Goal: Transaction & Acquisition: Book appointment/travel/reservation

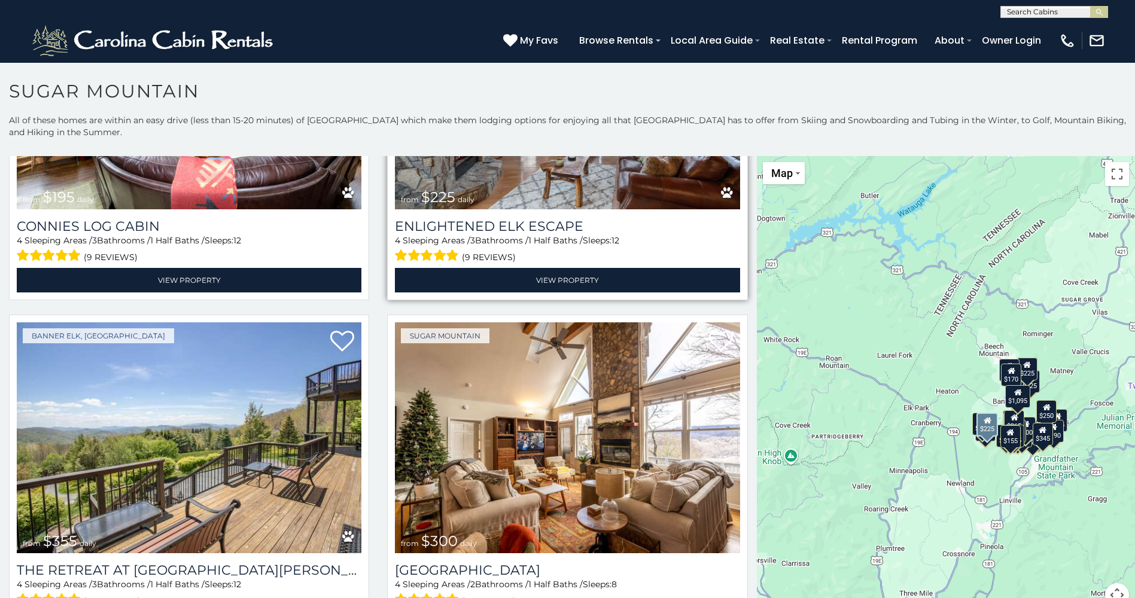
scroll to position [2693, 0]
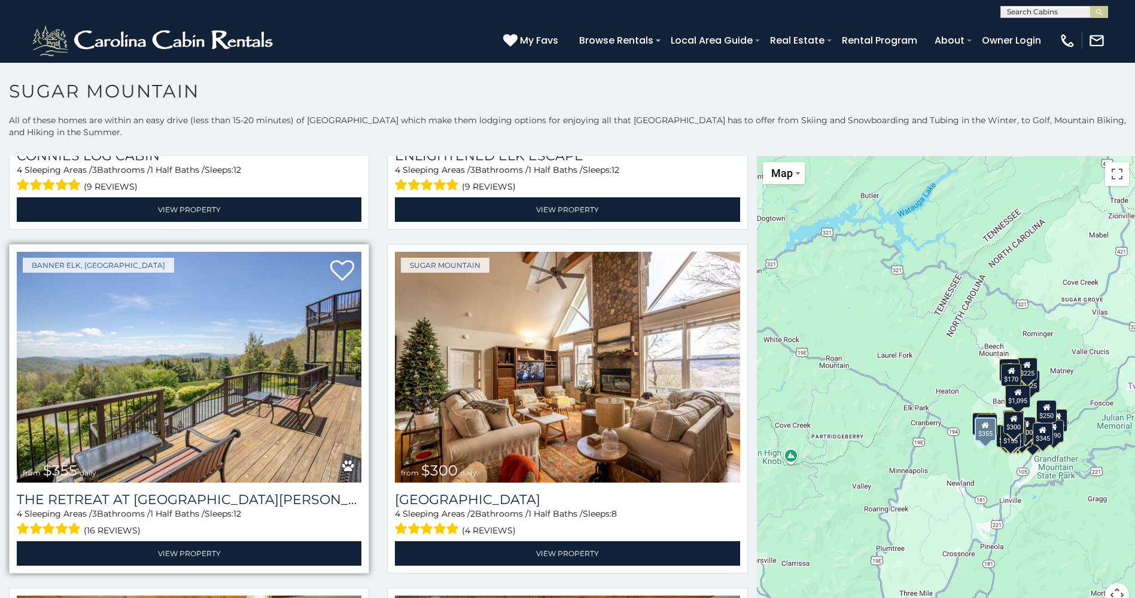
click at [248, 368] on img at bounding box center [189, 367] width 345 height 231
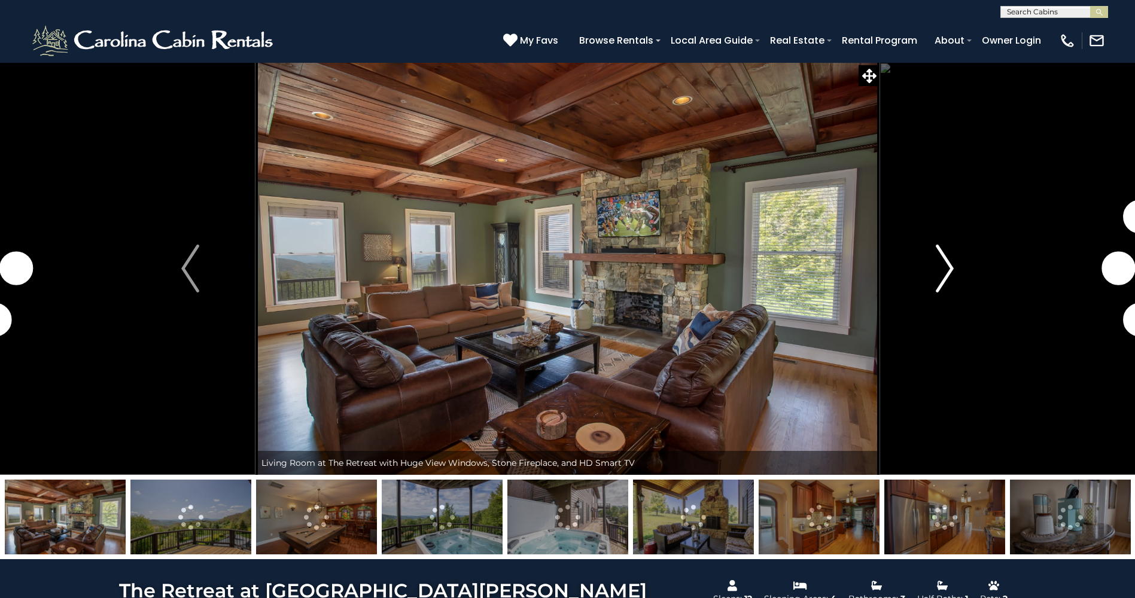
click at [949, 262] on img "Next" at bounding box center [945, 269] width 18 height 48
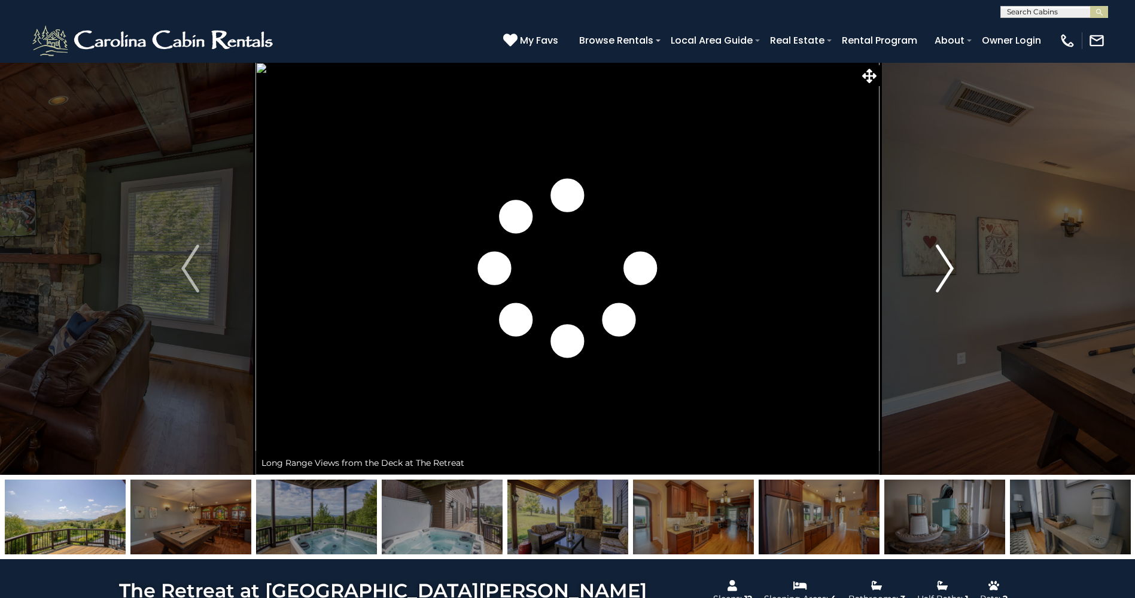
click at [942, 258] on img "Next" at bounding box center [945, 269] width 18 height 48
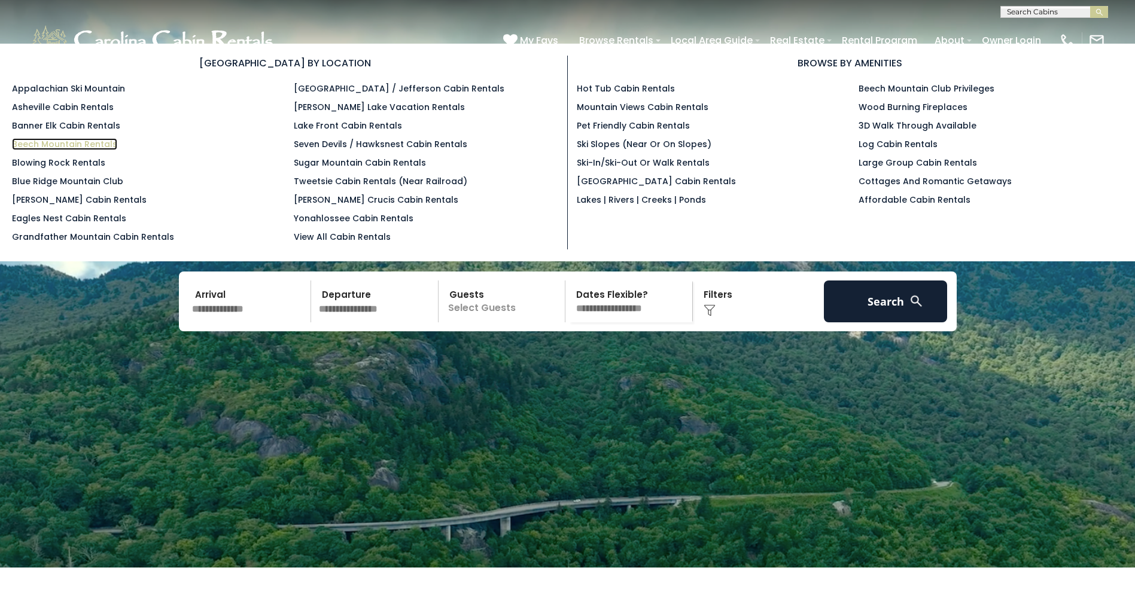
click at [64, 142] on link "Beech Mountain Rentals" at bounding box center [64, 144] width 105 height 12
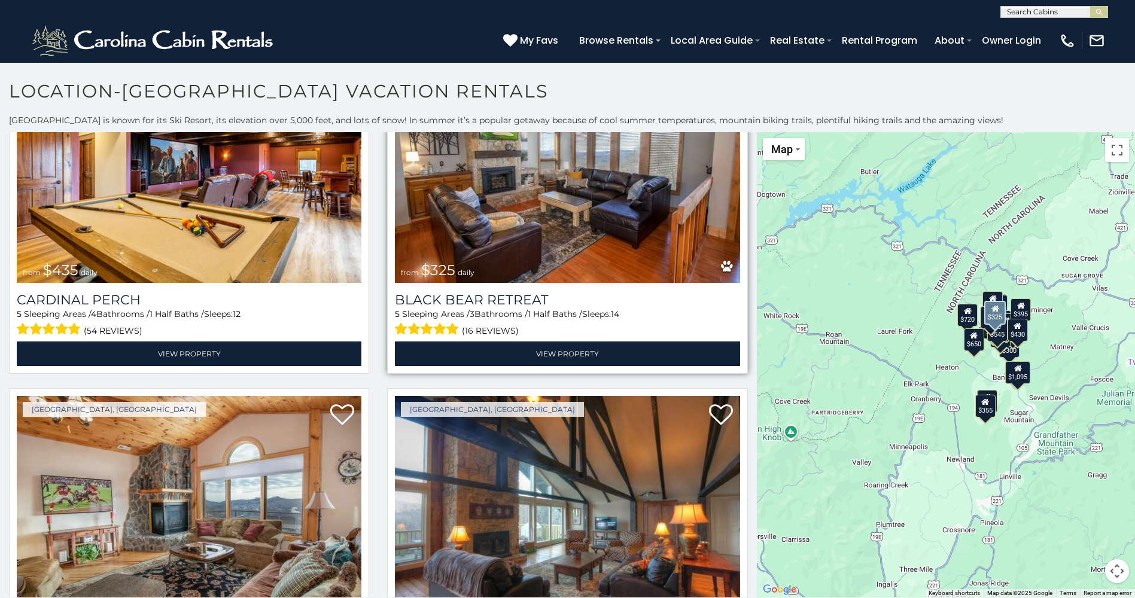
scroll to position [3591, 0]
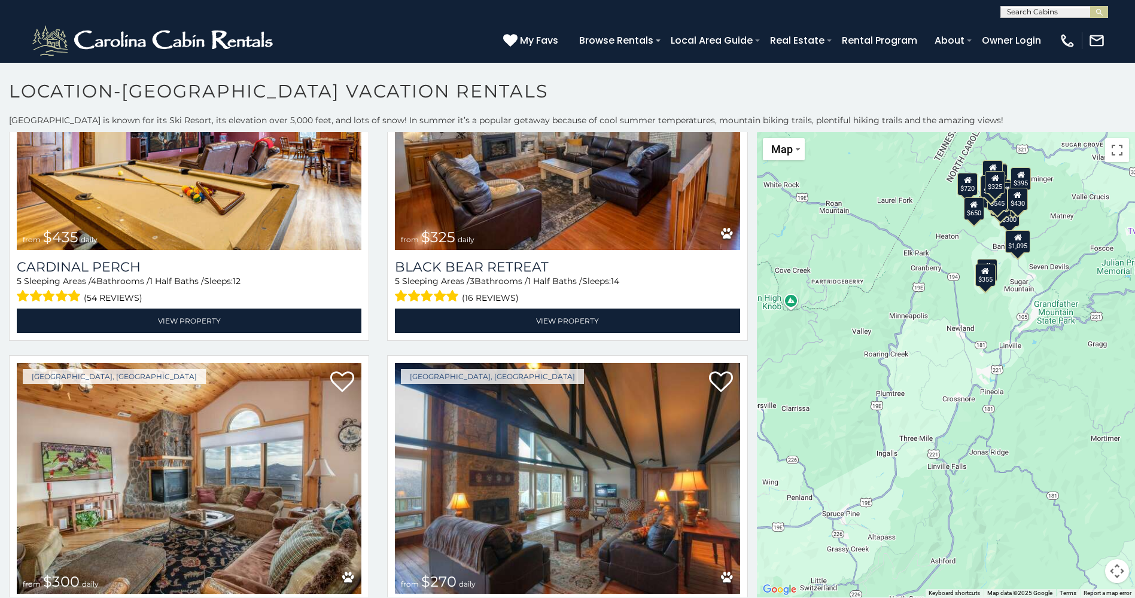
drag, startPoint x: 1035, startPoint y: 488, endPoint x: 1035, endPoint y: 354, distance: 134.7
click at [1035, 354] on div "$395 $535 $425 $350 $325 $460 $310 $230 $395 $395 $570 $545 $390 $430 $300 $720…" at bounding box center [946, 365] width 378 height 466
click at [278, 451] on img at bounding box center [189, 478] width 345 height 231
click at [224, 453] on img at bounding box center [189, 478] width 345 height 231
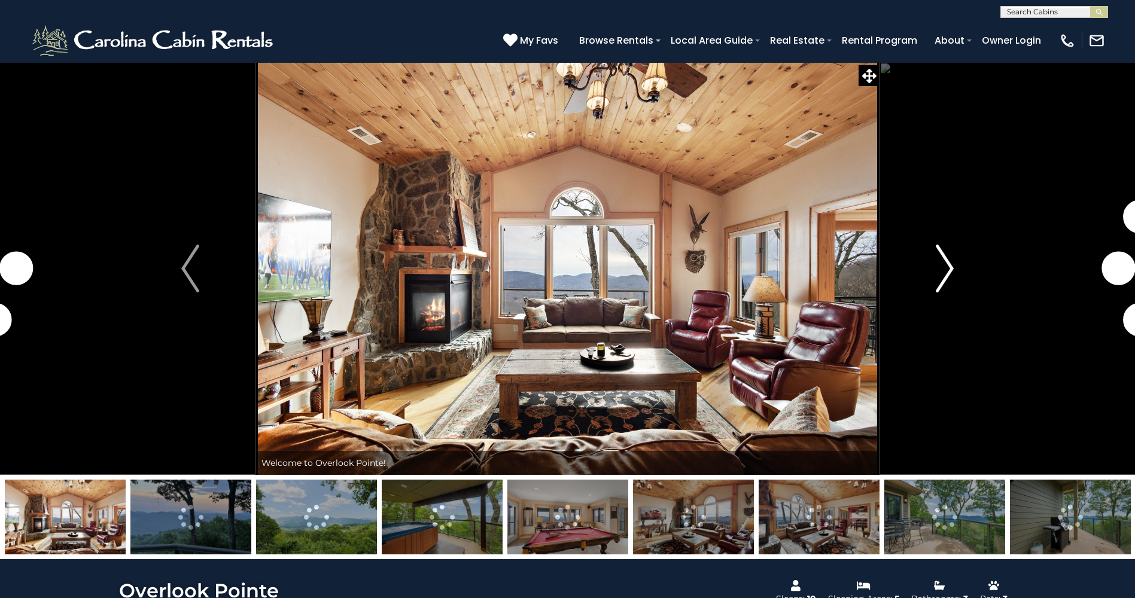
click at [933, 276] on button "Next" at bounding box center [945, 268] width 130 height 413
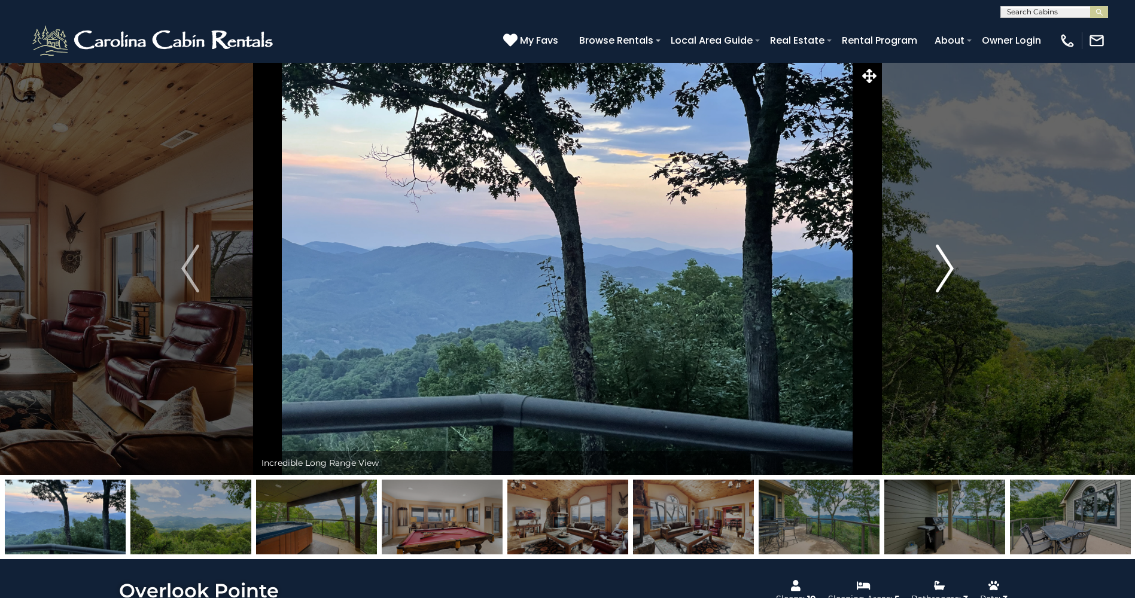
click at [956, 273] on button "Next" at bounding box center [945, 268] width 130 height 413
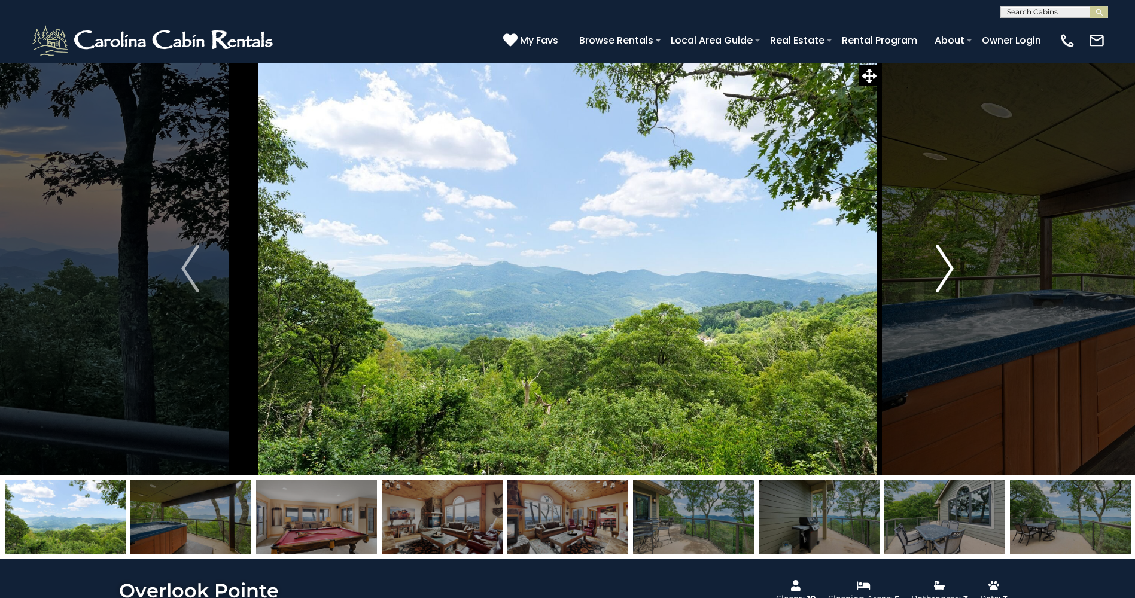
click at [965, 271] on button "Next" at bounding box center [945, 268] width 130 height 413
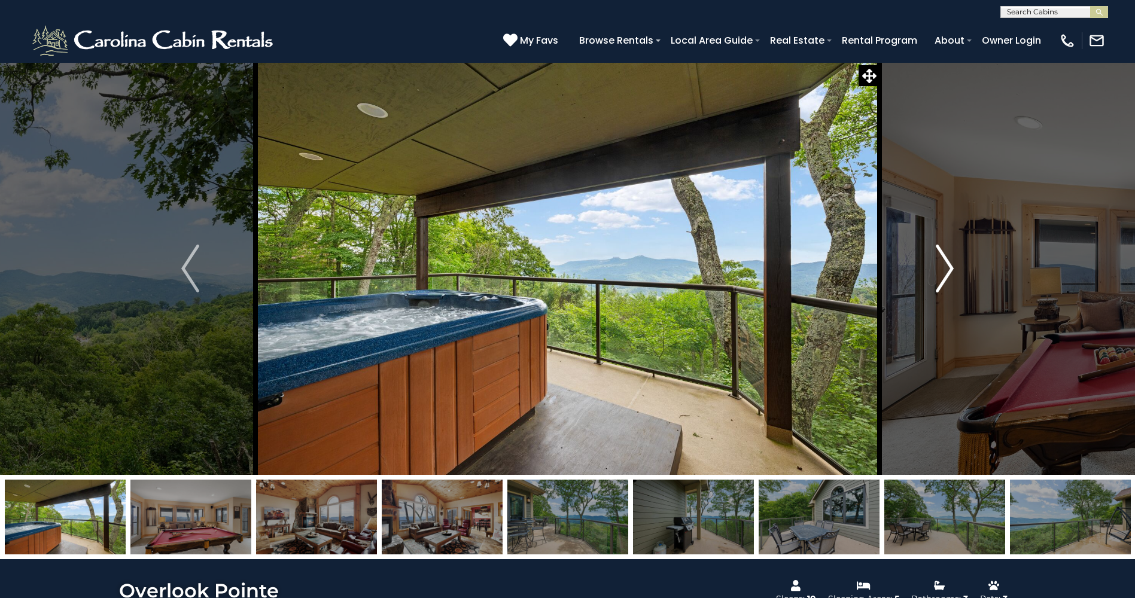
click at [965, 271] on button "Next" at bounding box center [945, 268] width 130 height 413
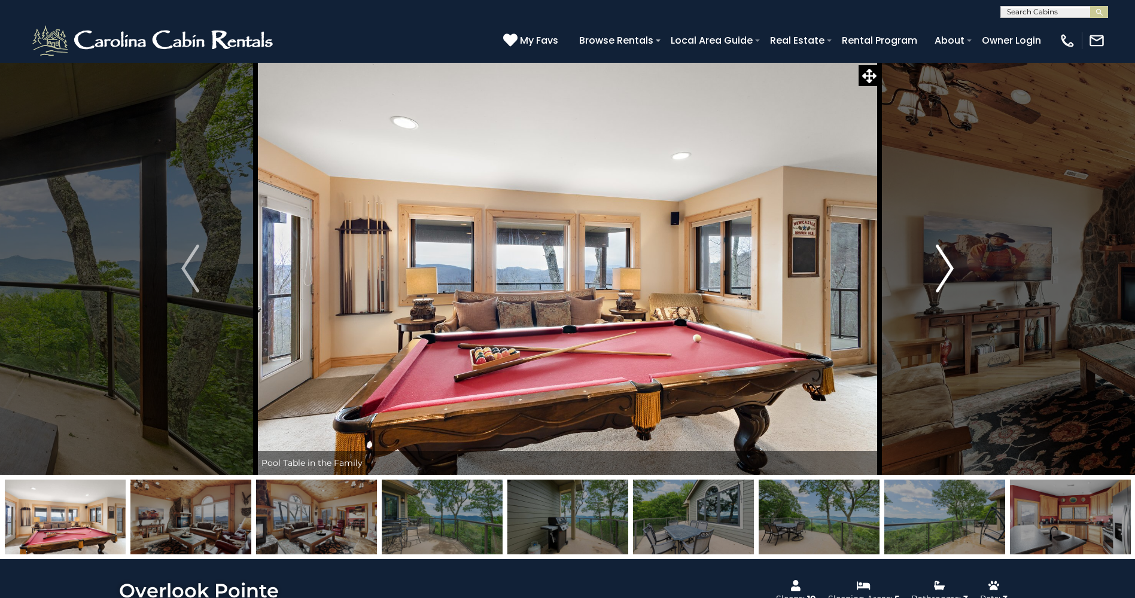
click at [965, 271] on button "Next" at bounding box center [945, 268] width 130 height 413
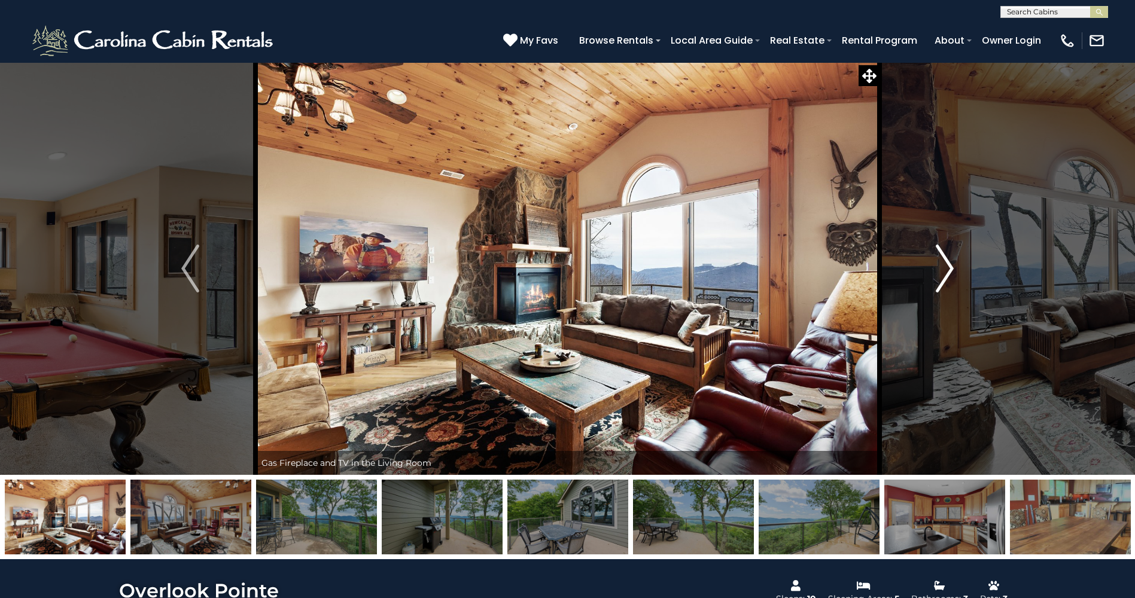
click at [965, 271] on button "Next" at bounding box center [945, 268] width 130 height 413
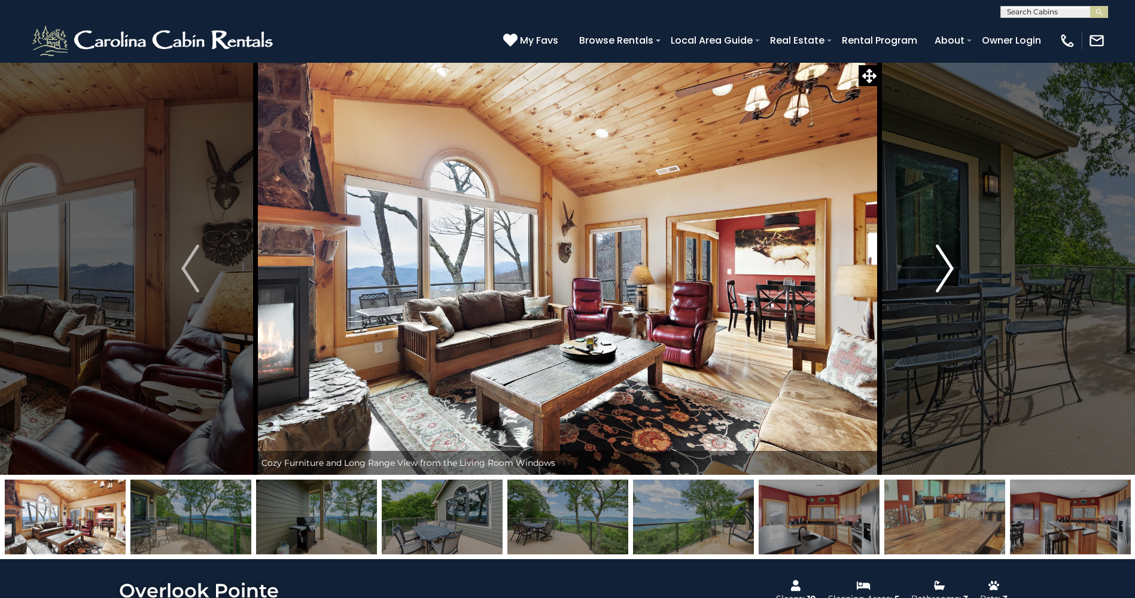
click at [965, 271] on button "Next" at bounding box center [945, 268] width 130 height 413
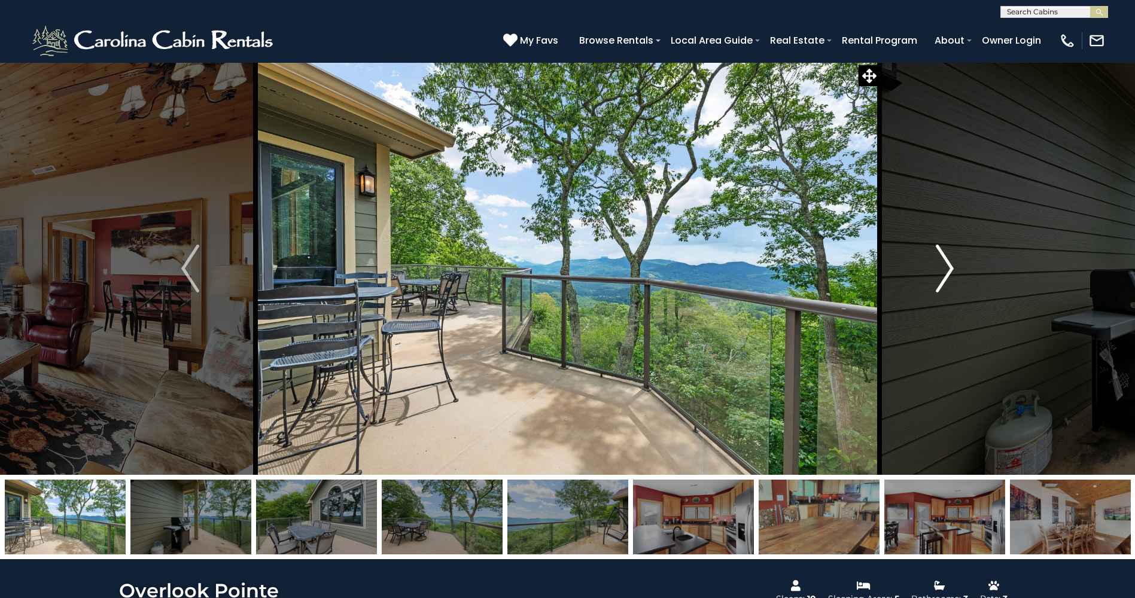
click at [969, 269] on button "Next" at bounding box center [945, 268] width 130 height 413
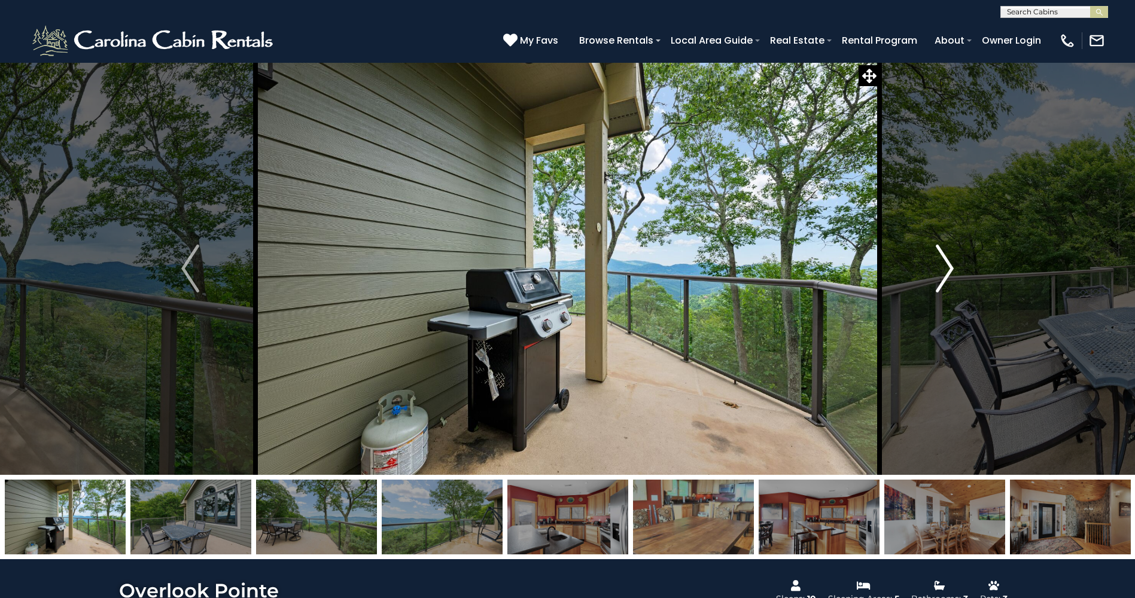
click at [949, 269] on img "Next" at bounding box center [945, 269] width 18 height 48
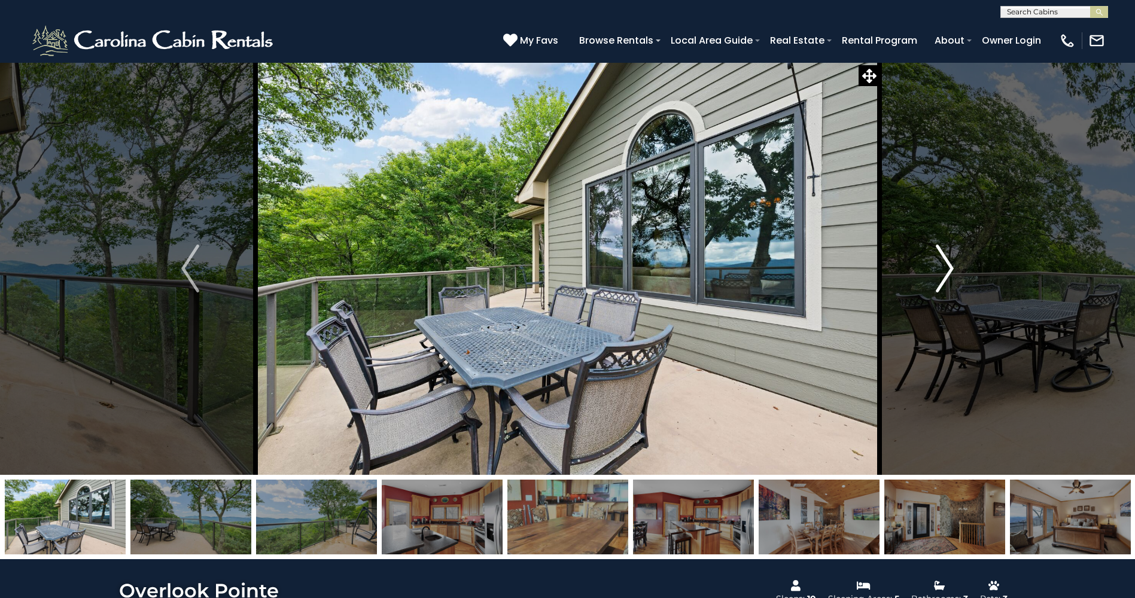
click at [949, 269] on img "Next" at bounding box center [945, 269] width 18 height 48
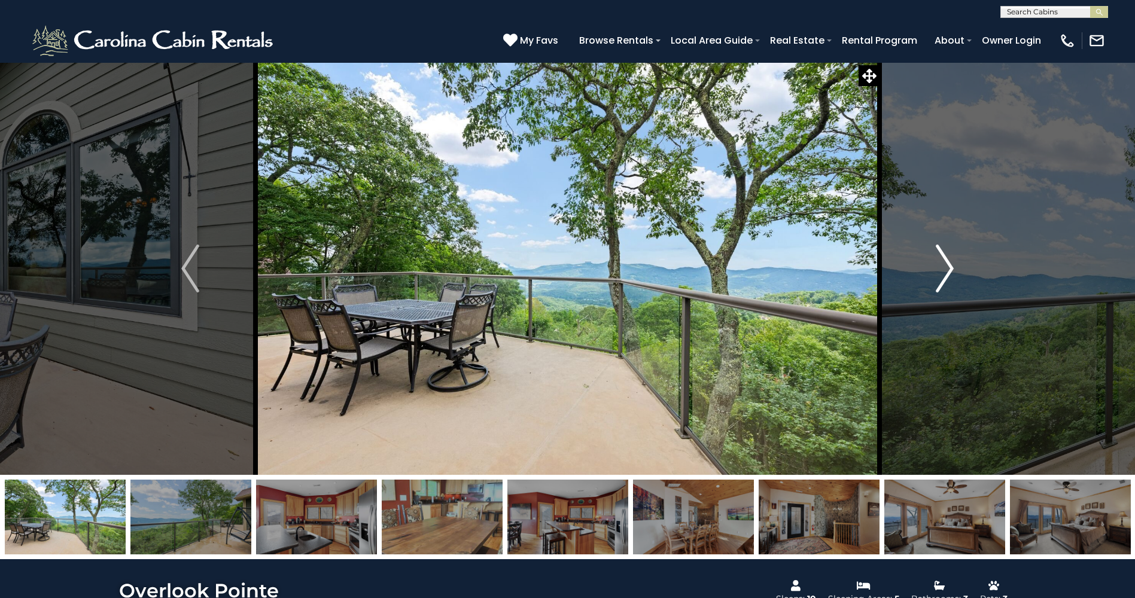
click at [949, 269] on img "Next" at bounding box center [945, 269] width 18 height 48
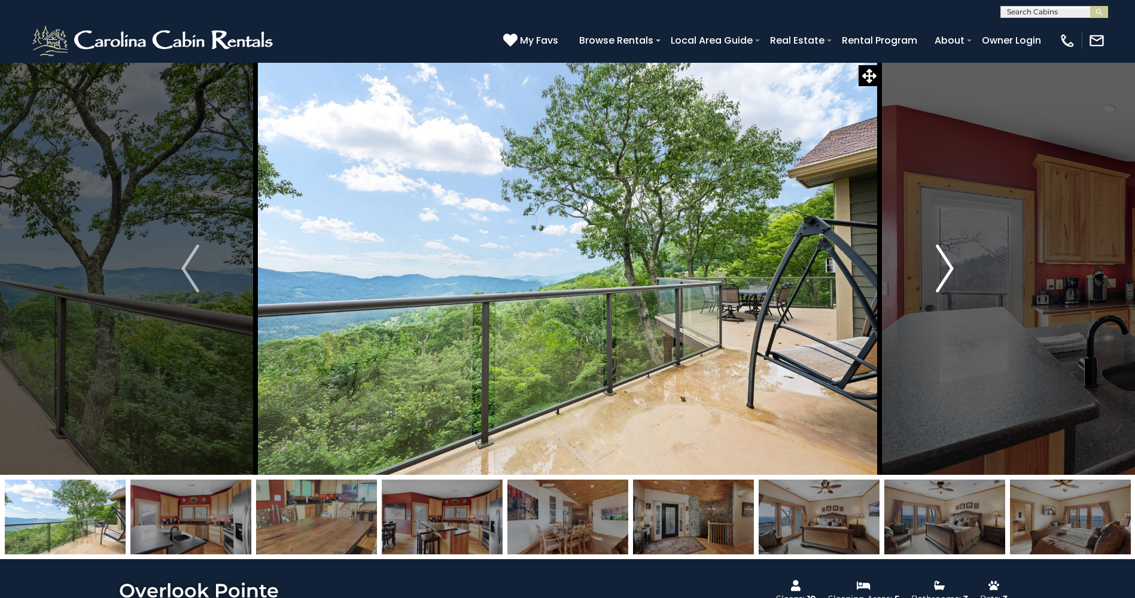
click at [949, 269] on img "Next" at bounding box center [945, 269] width 18 height 48
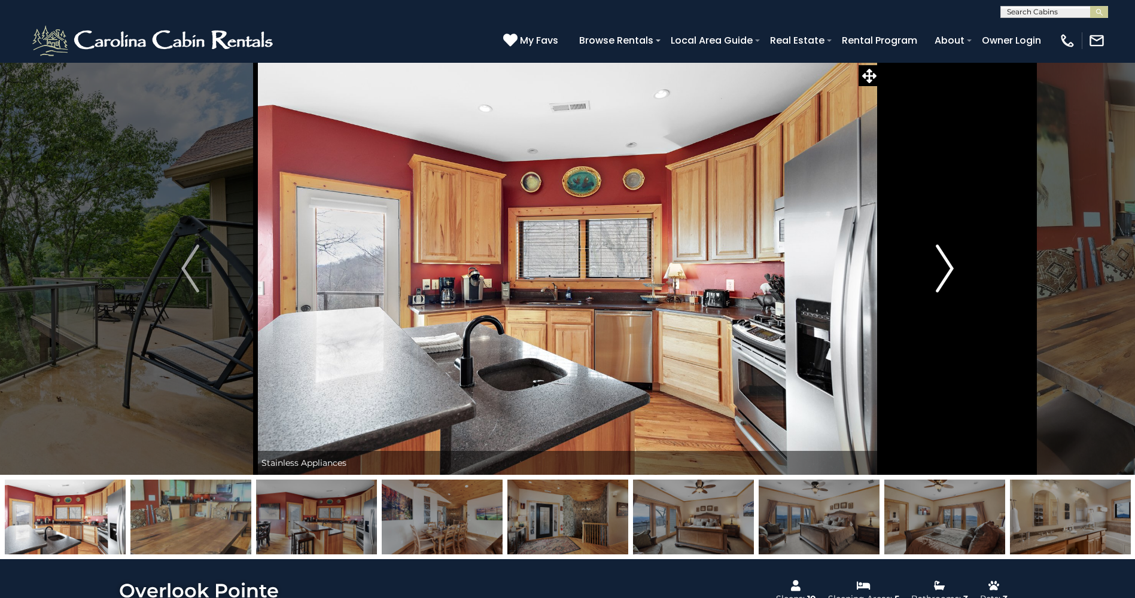
click at [951, 268] on img "Next" at bounding box center [945, 269] width 18 height 48
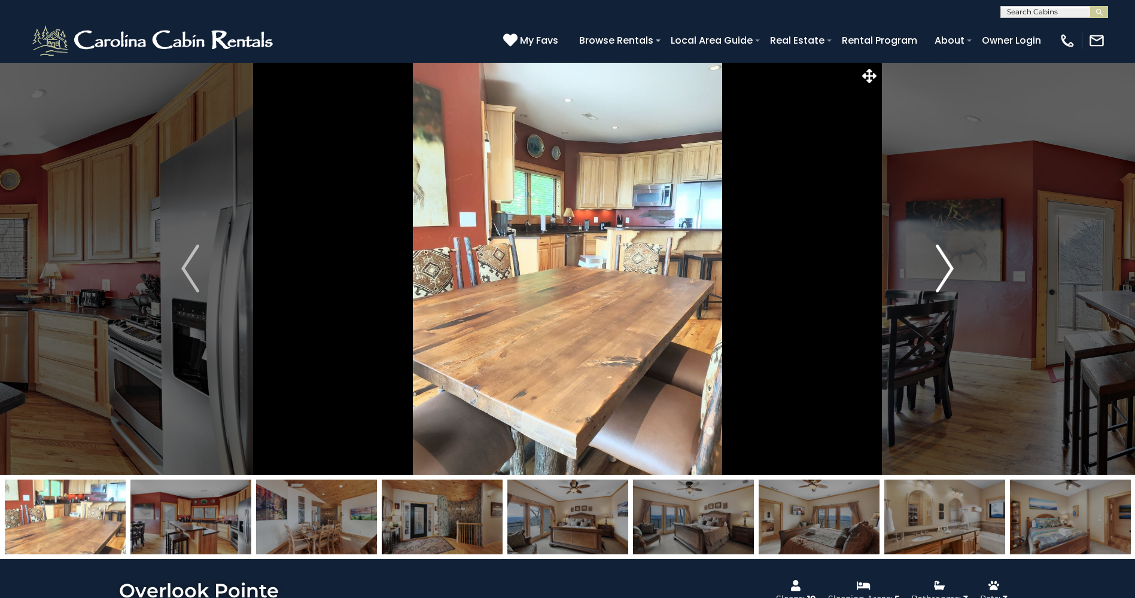
click at [951, 268] on img "Next" at bounding box center [945, 269] width 18 height 48
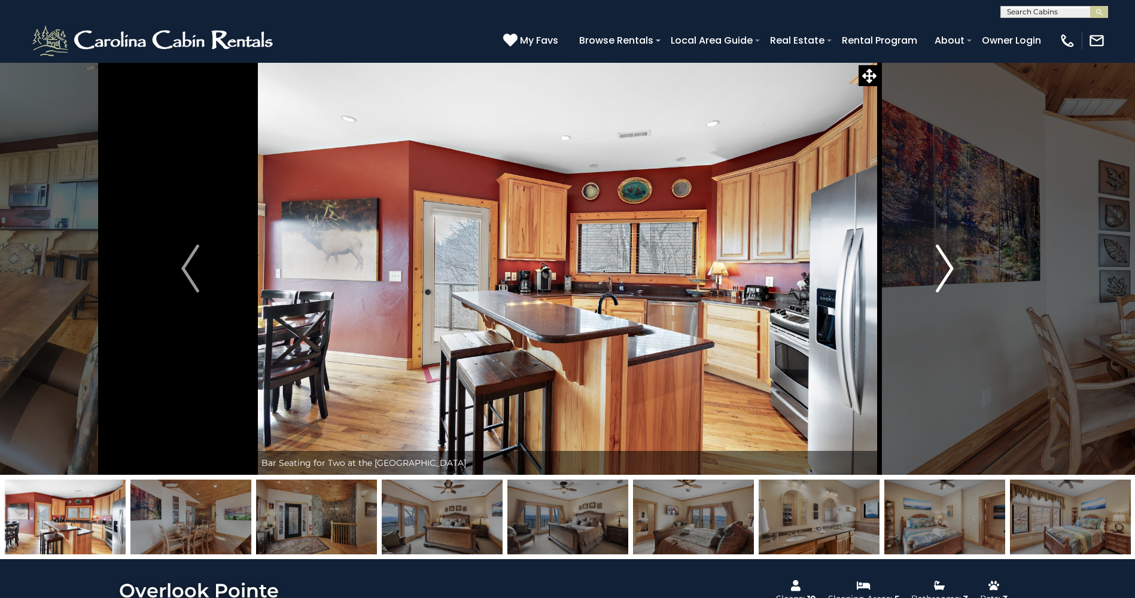
click at [951, 268] on img "Next" at bounding box center [945, 269] width 18 height 48
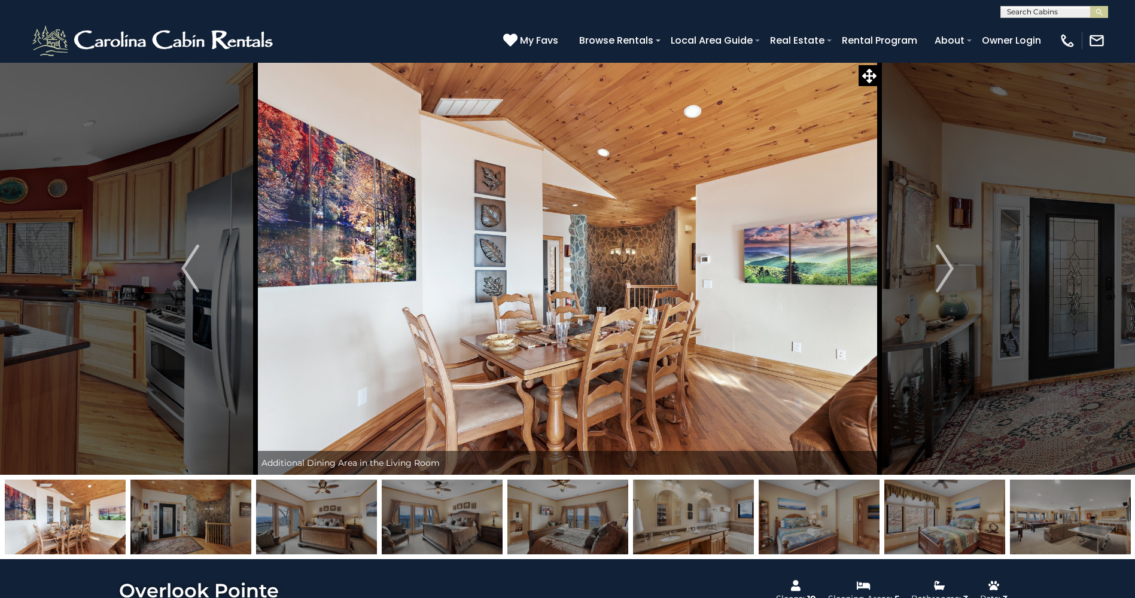
drag, startPoint x: 1105, startPoint y: 518, endPoint x: 658, endPoint y: 499, distance: 447.4
drag, startPoint x: 943, startPoint y: 549, endPoint x: 505, endPoint y: 537, distance: 438.2
click at [597, 537] on div at bounding box center [567, 517] width 1135 height 84
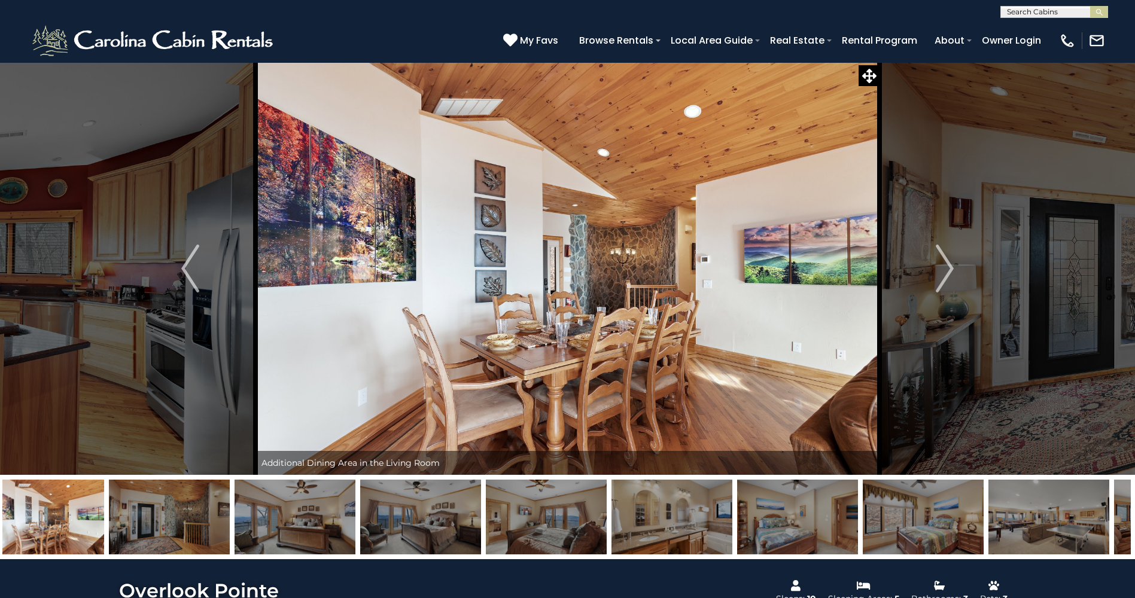
drag, startPoint x: 731, startPoint y: 505, endPoint x: 197, endPoint y: 510, distance: 534.4
click at [612, 521] on img at bounding box center [672, 517] width 121 height 75
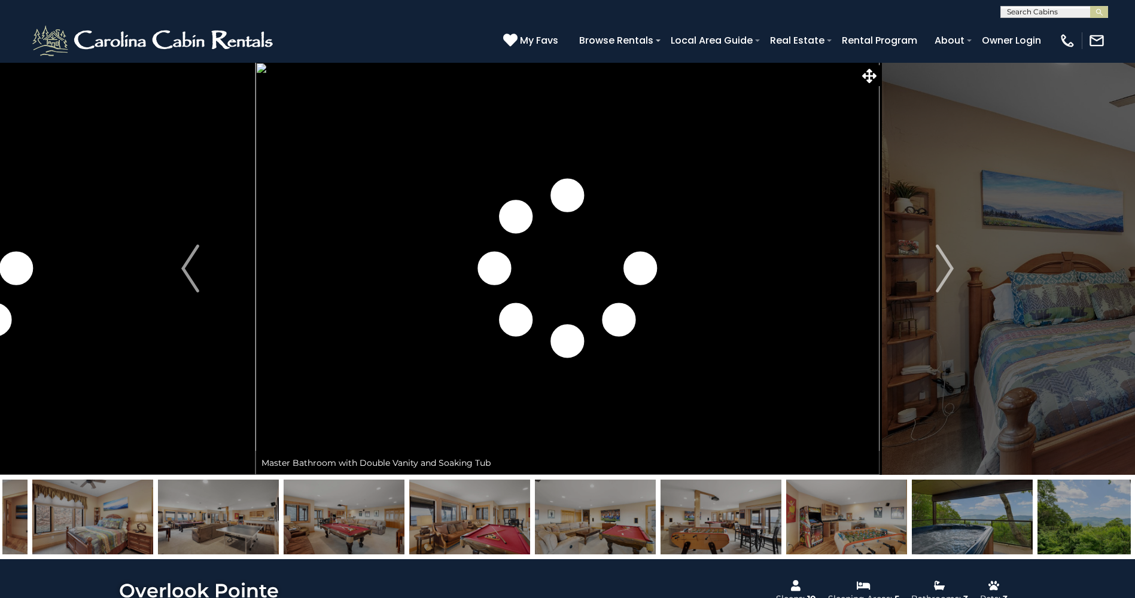
drag, startPoint x: 744, startPoint y: 514, endPoint x: 417, endPoint y: 497, distance: 327.8
click at [661, 503] on img at bounding box center [721, 517] width 121 height 75
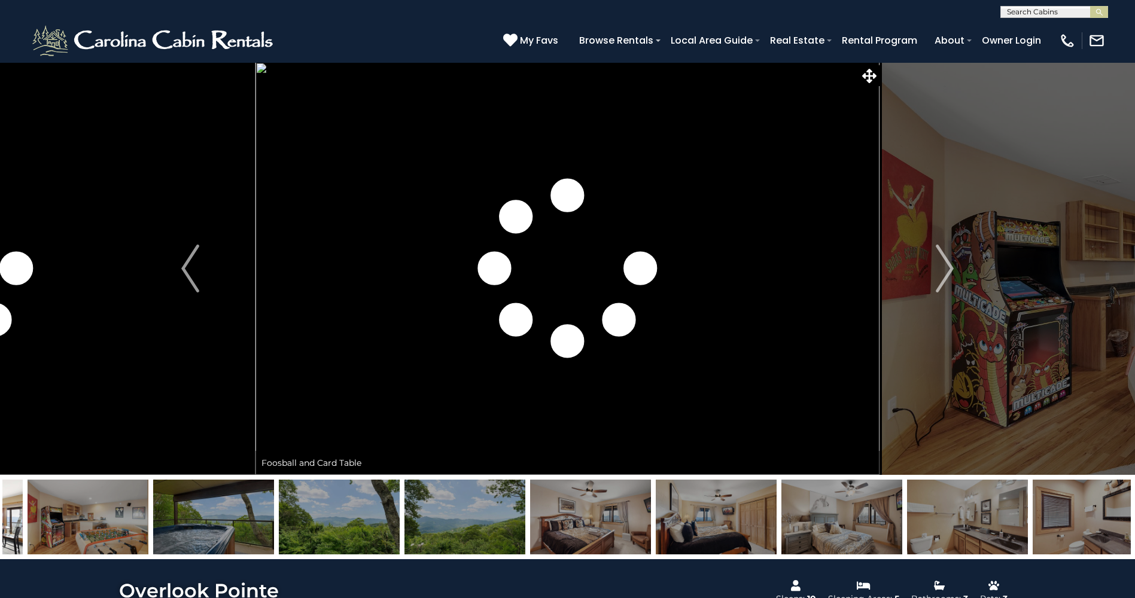
drag, startPoint x: 1014, startPoint y: 515, endPoint x: 929, endPoint y: 525, distance: 85.1
click at [929, 525] on img at bounding box center [967, 517] width 121 height 75
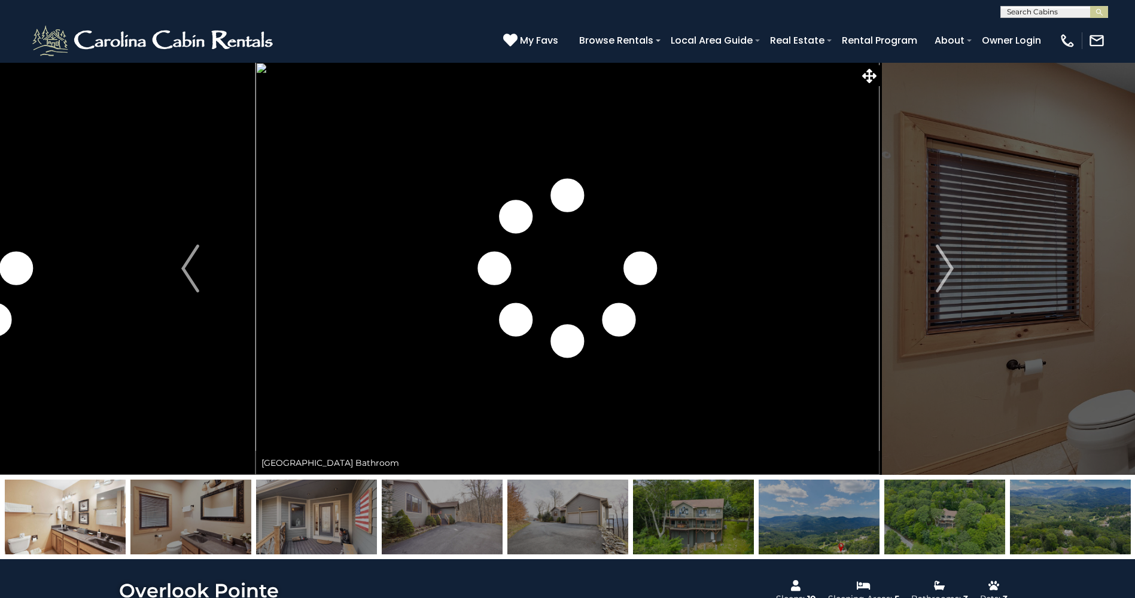
drag, startPoint x: 643, startPoint y: 525, endPoint x: 871, endPoint y: 518, distance: 228.1
click at [754, 518] on img at bounding box center [693, 517] width 121 height 75
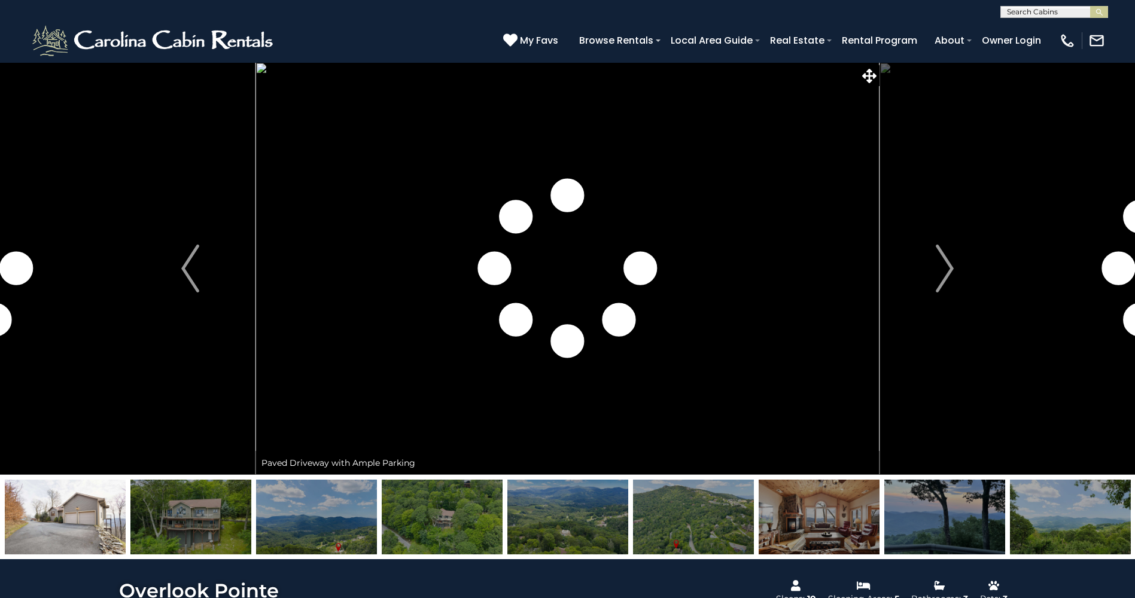
drag, startPoint x: 524, startPoint y: 516, endPoint x: 1146, endPoint y: 514, distance: 622.4
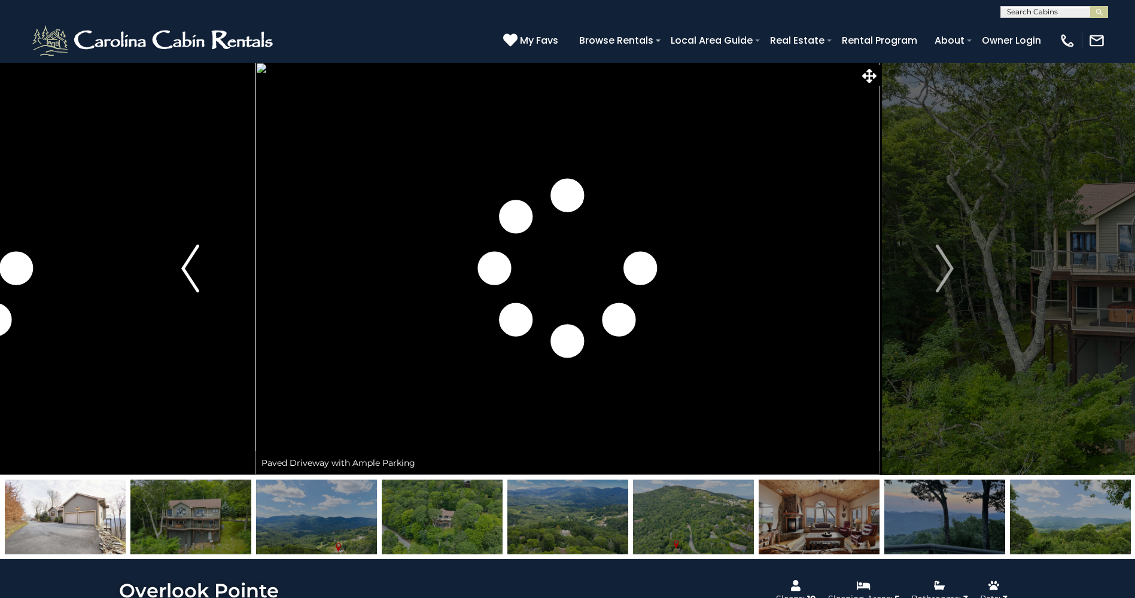
click at [191, 262] on img "Previous" at bounding box center [190, 269] width 18 height 48
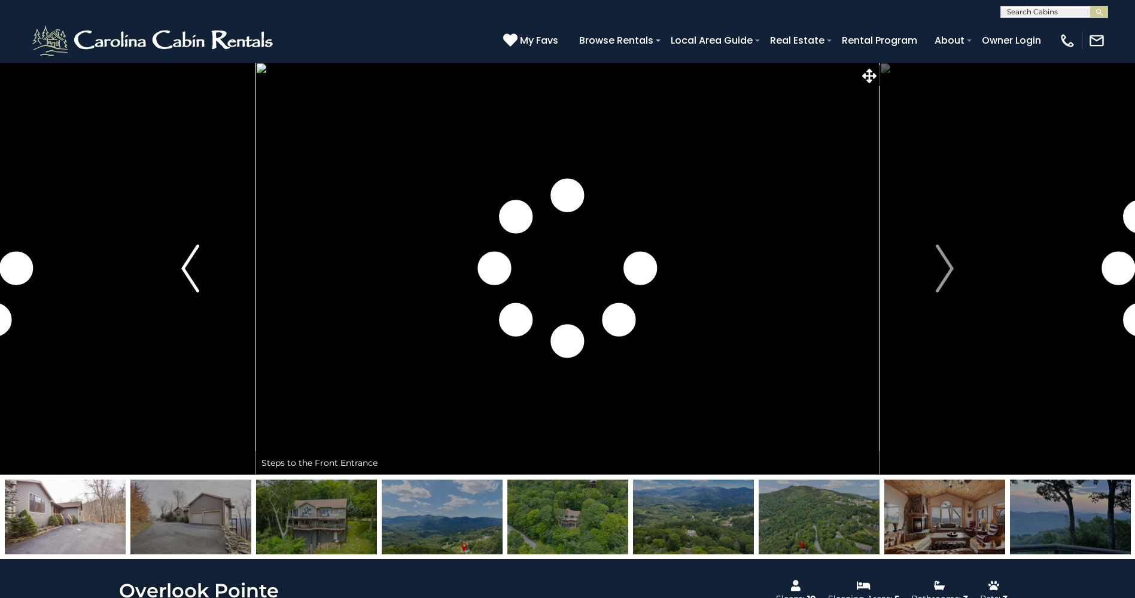
click at [191, 262] on img "Previous" at bounding box center [190, 269] width 18 height 48
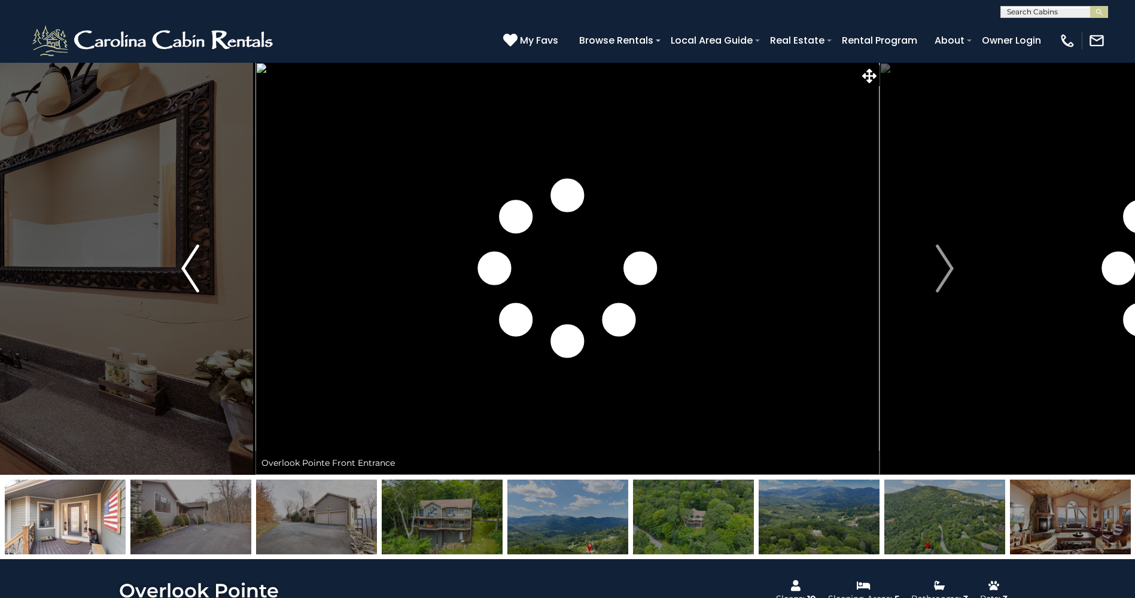
click at [191, 262] on img "Previous" at bounding box center [190, 269] width 18 height 48
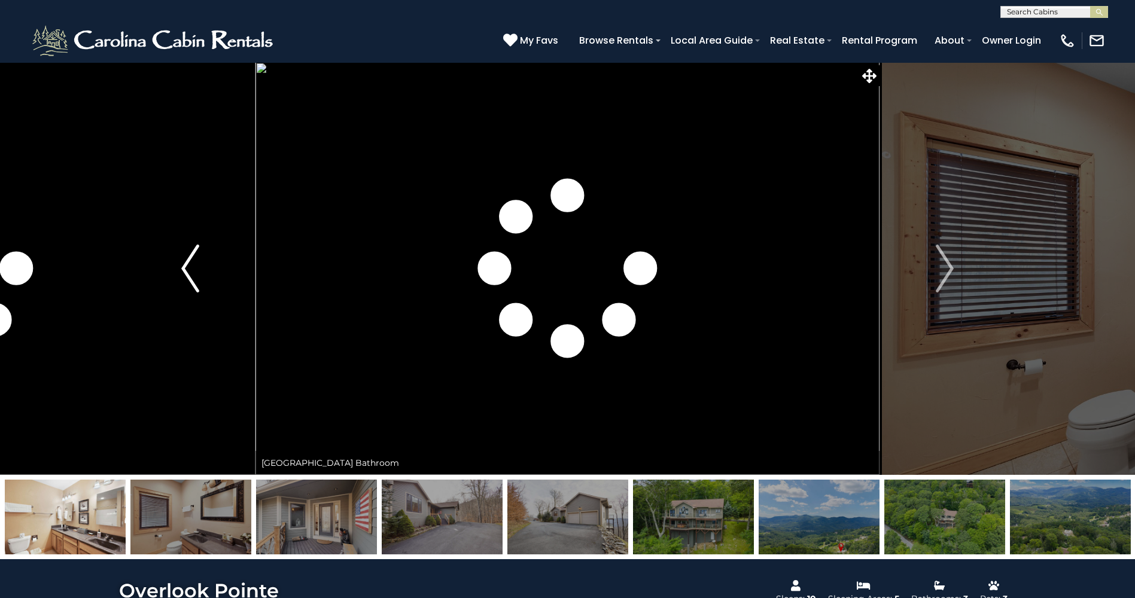
click at [191, 262] on img "Previous" at bounding box center [190, 269] width 18 height 48
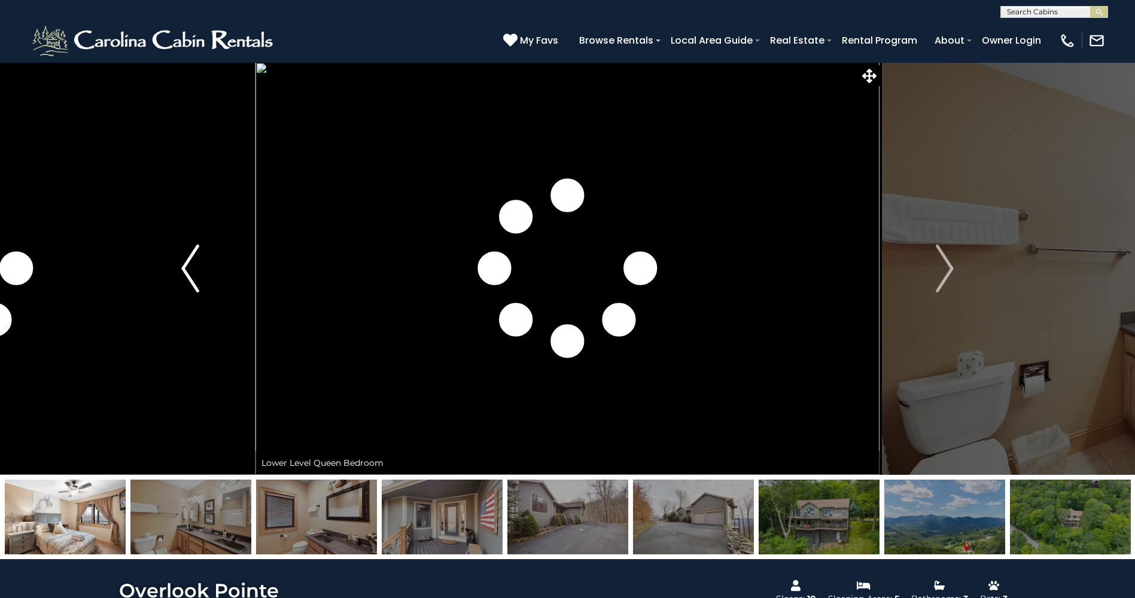
click at [191, 262] on img "Previous" at bounding box center [190, 269] width 18 height 48
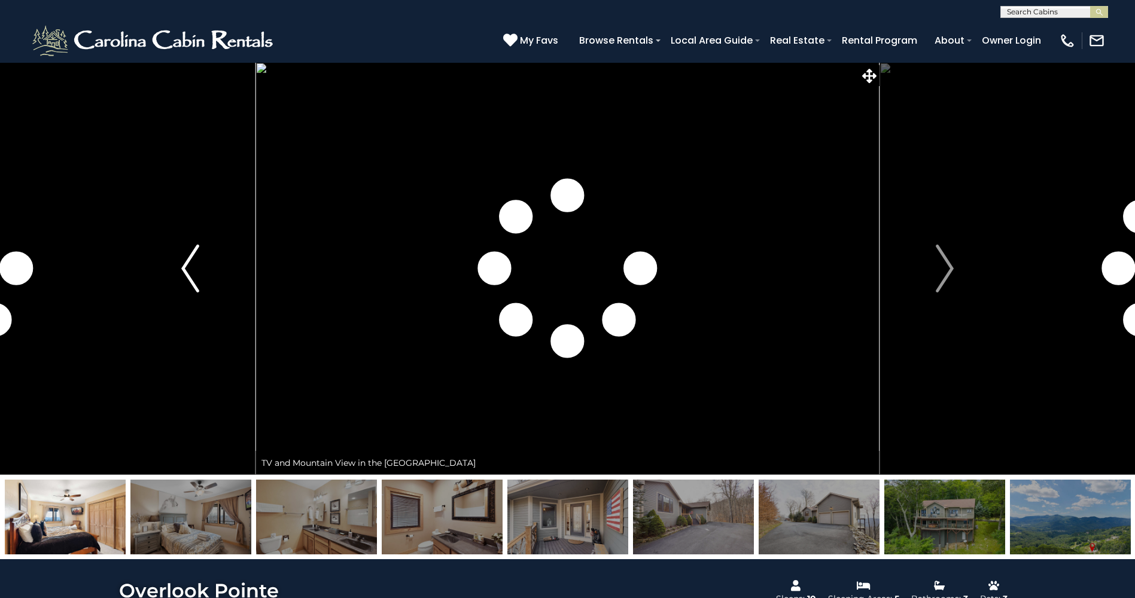
click at [191, 262] on img "Previous" at bounding box center [190, 269] width 18 height 48
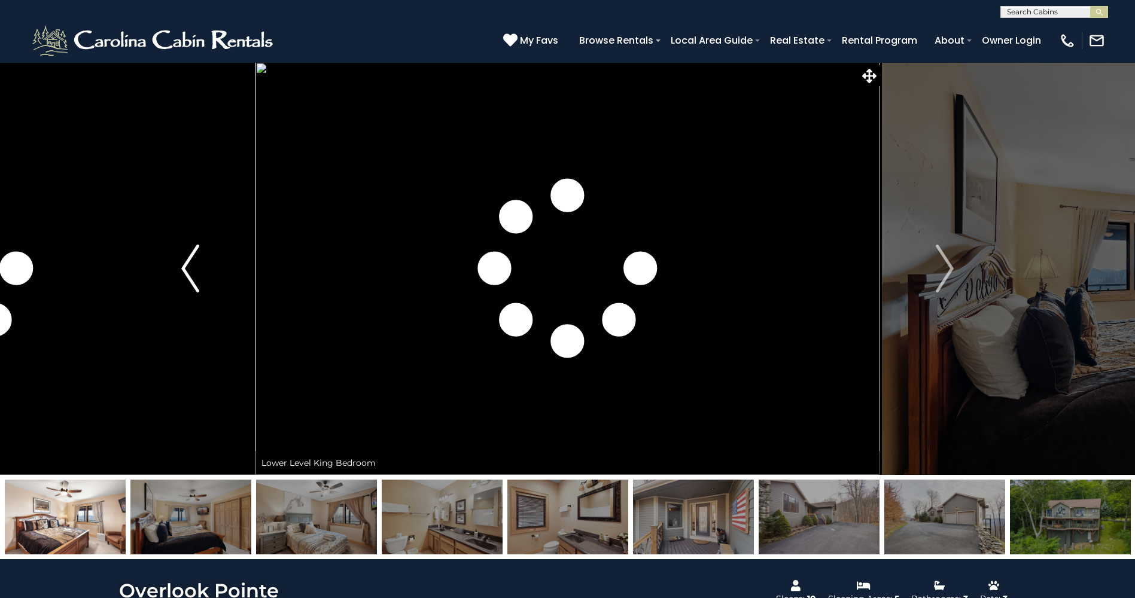
click at [191, 262] on img "Previous" at bounding box center [190, 269] width 18 height 48
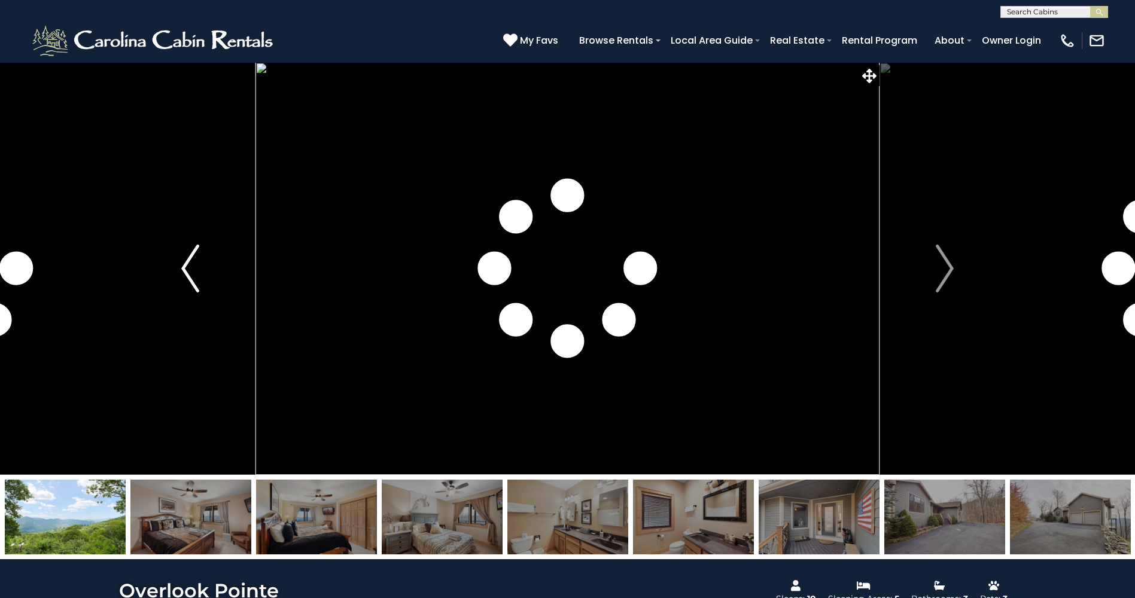
click at [191, 262] on img "Previous" at bounding box center [190, 269] width 18 height 48
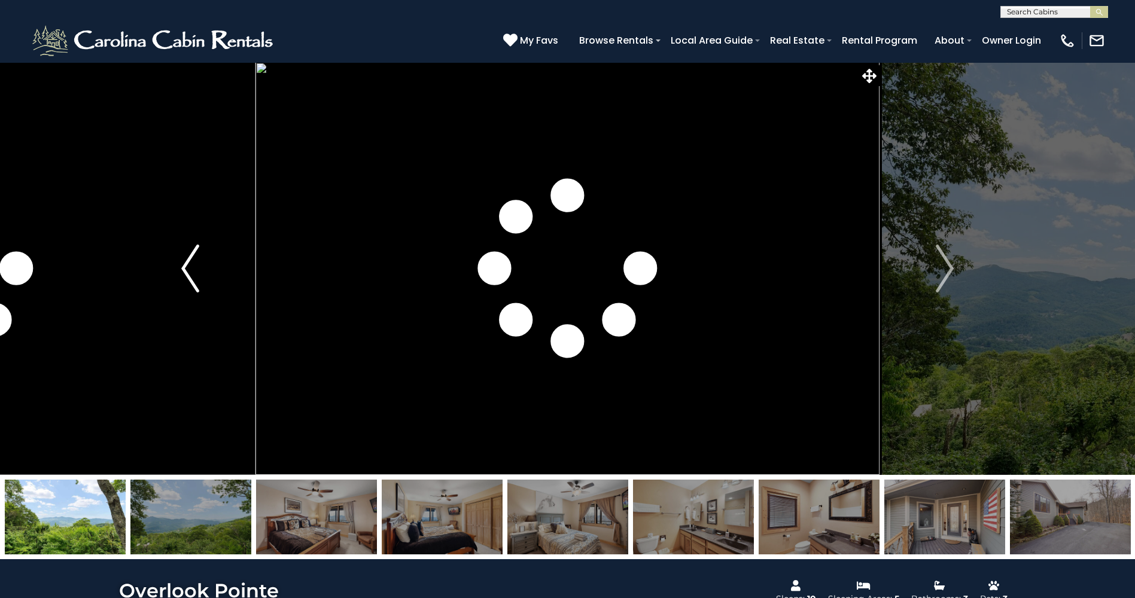
click at [191, 262] on img "Previous" at bounding box center [190, 269] width 18 height 48
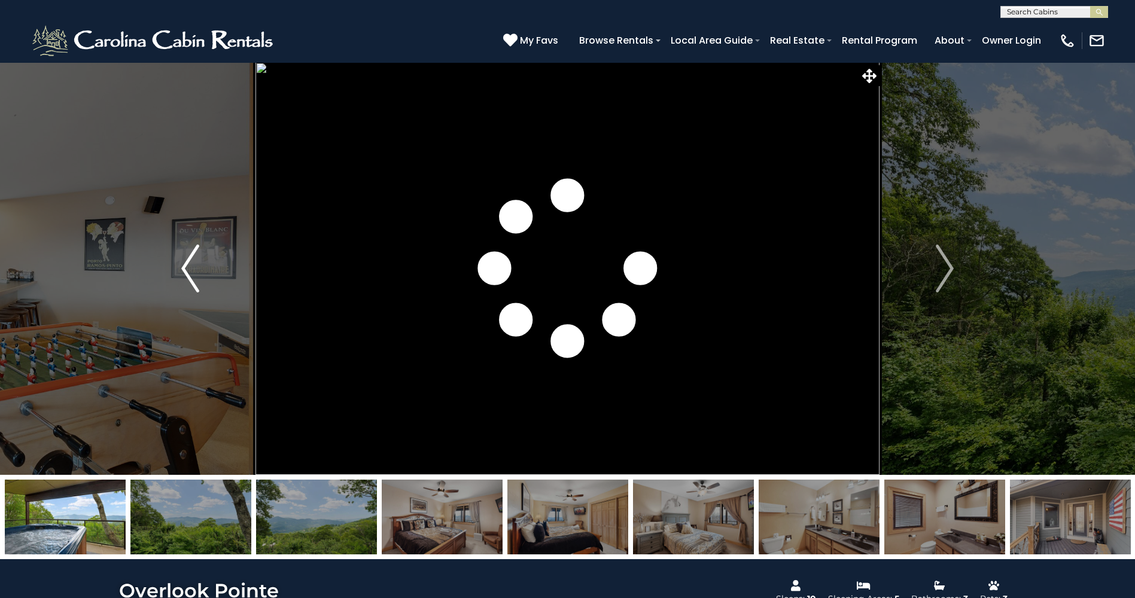
click at [191, 262] on img "Previous" at bounding box center [190, 269] width 18 height 48
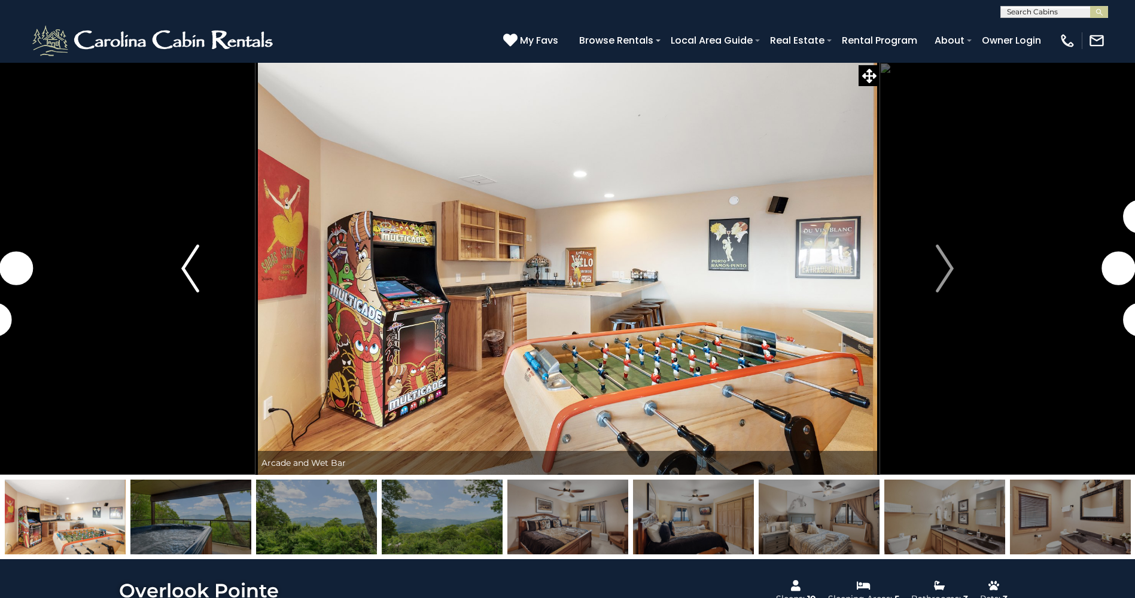
click at [191, 262] on img "Previous" at bounding box center [190, 269] width 18 height 48
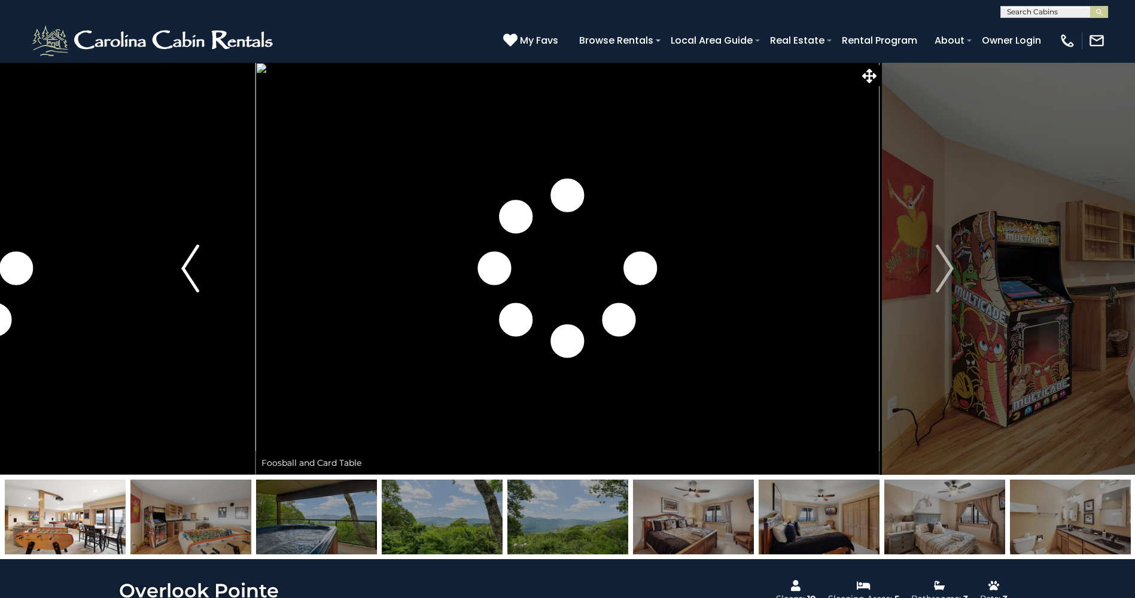
click at [191, 262] on img "Previous" at bounding box center [190, 269] width 18 height 48
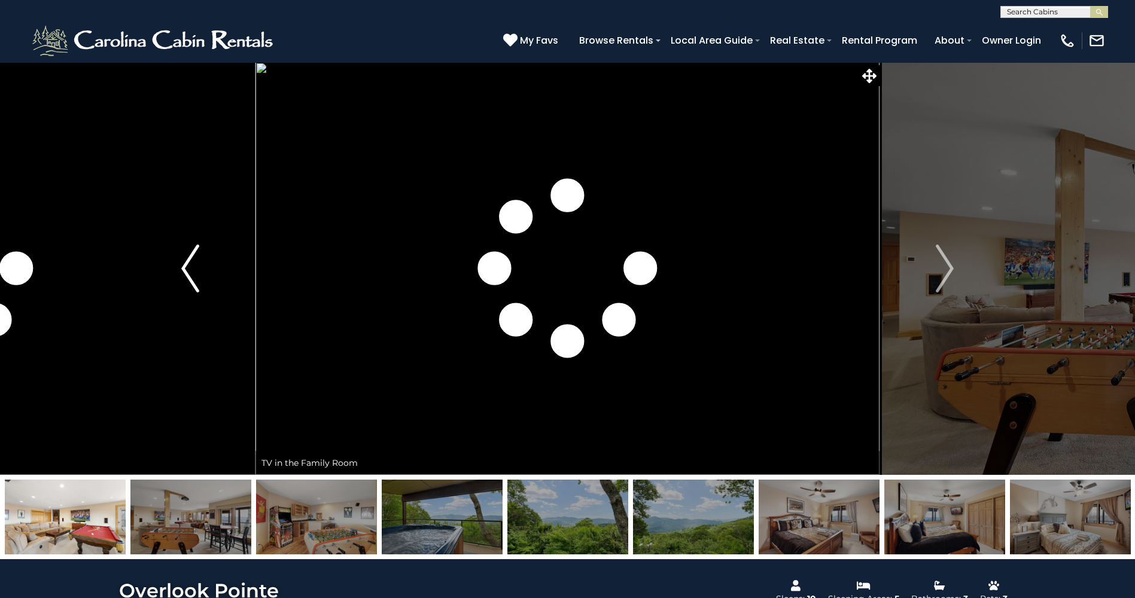
click at [191, 262] on img "Previous" at bounding box center [190, 269] width 18 height 48
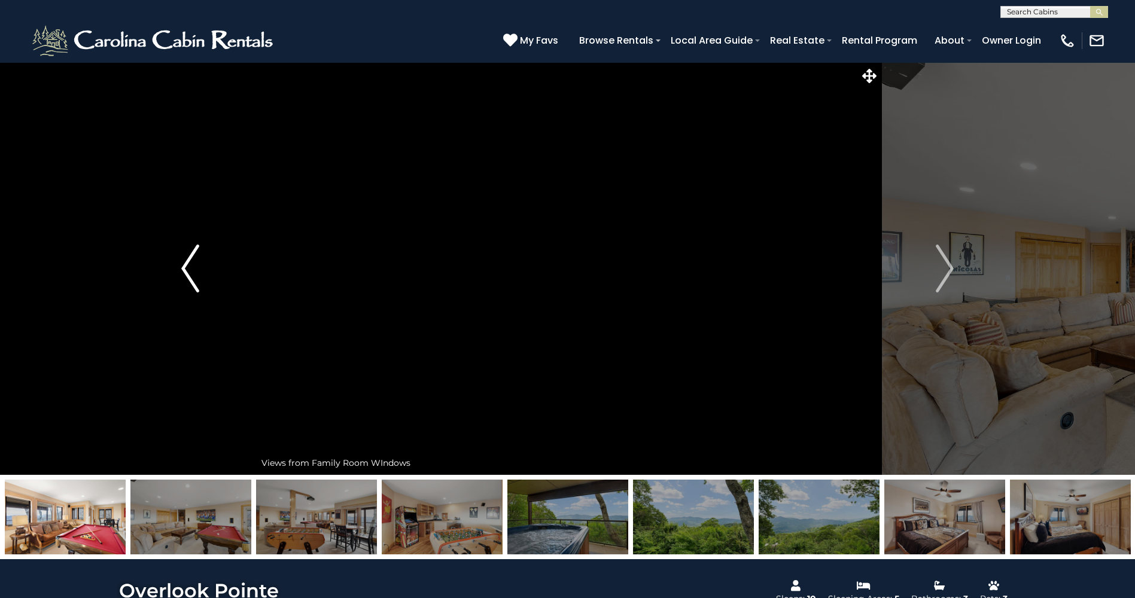
click at [200, 260] on button "Previous" at bounding box center [190, 268] width 130 height 413
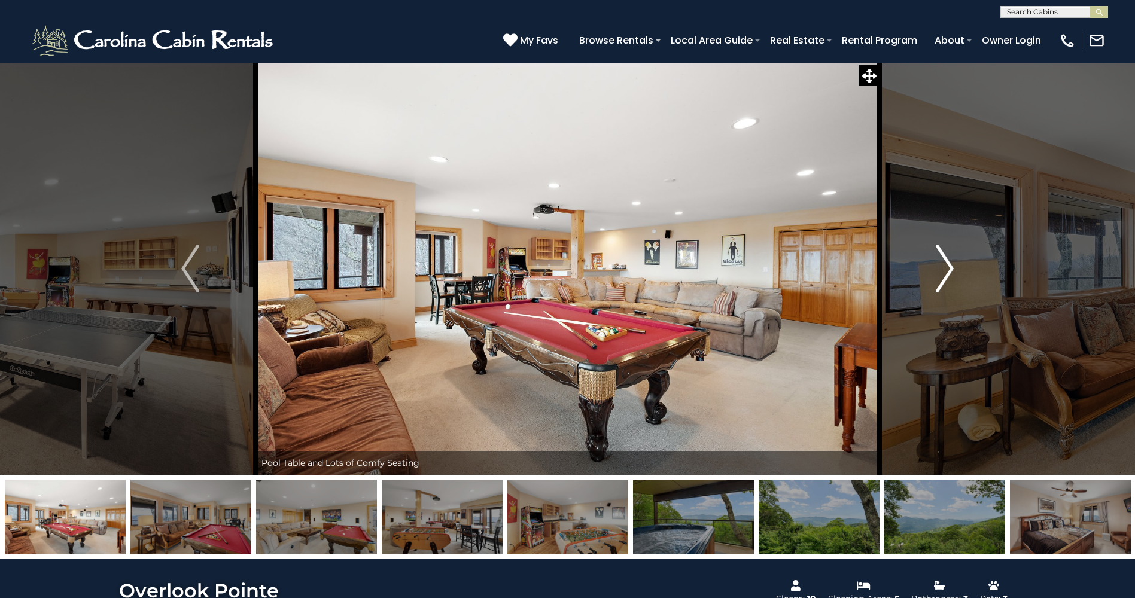
click at [953, 263] on img "Next" at bounding box center [945, 269] width 18 height 48
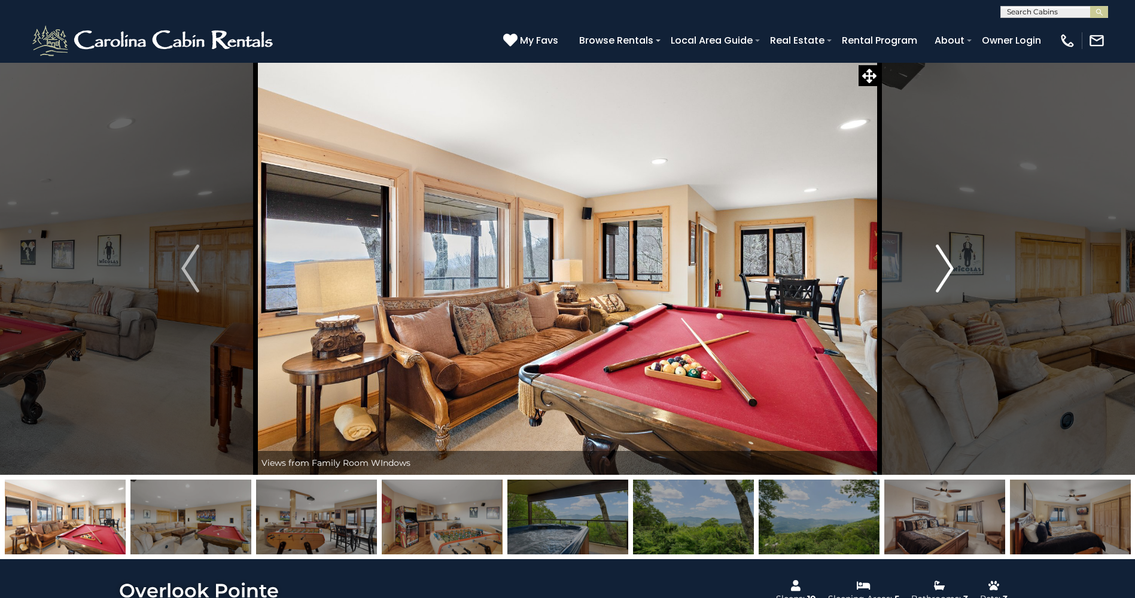
click at [958, 262] on button "Next" at bounding box center [945, 268] width 130 height 413
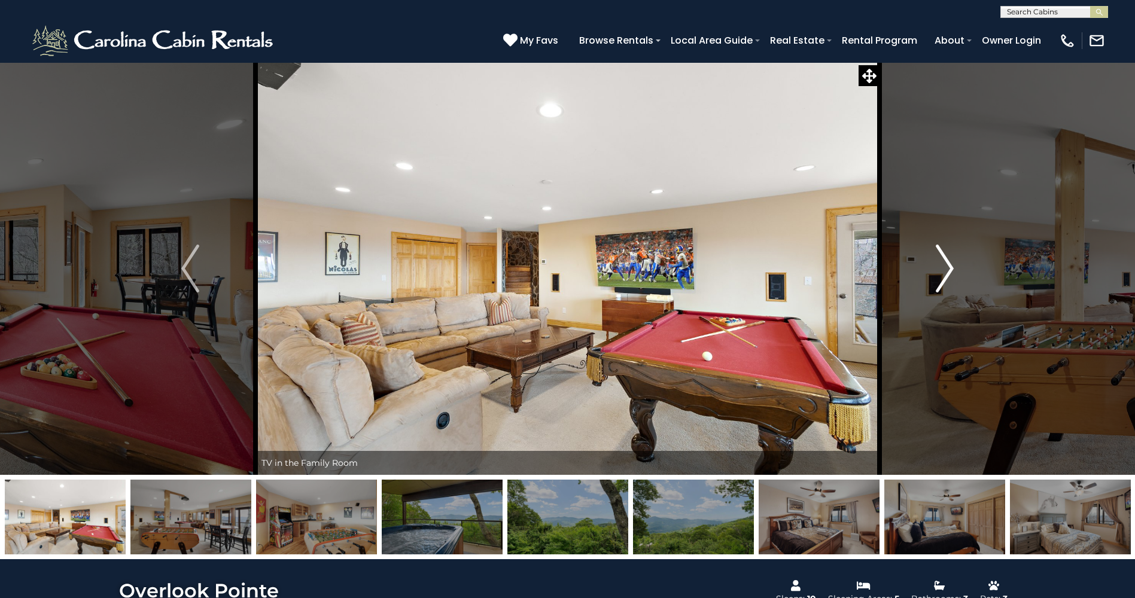
click at [958, 262] on button "Next" at bounding box center [945, 268] width 130 height 413
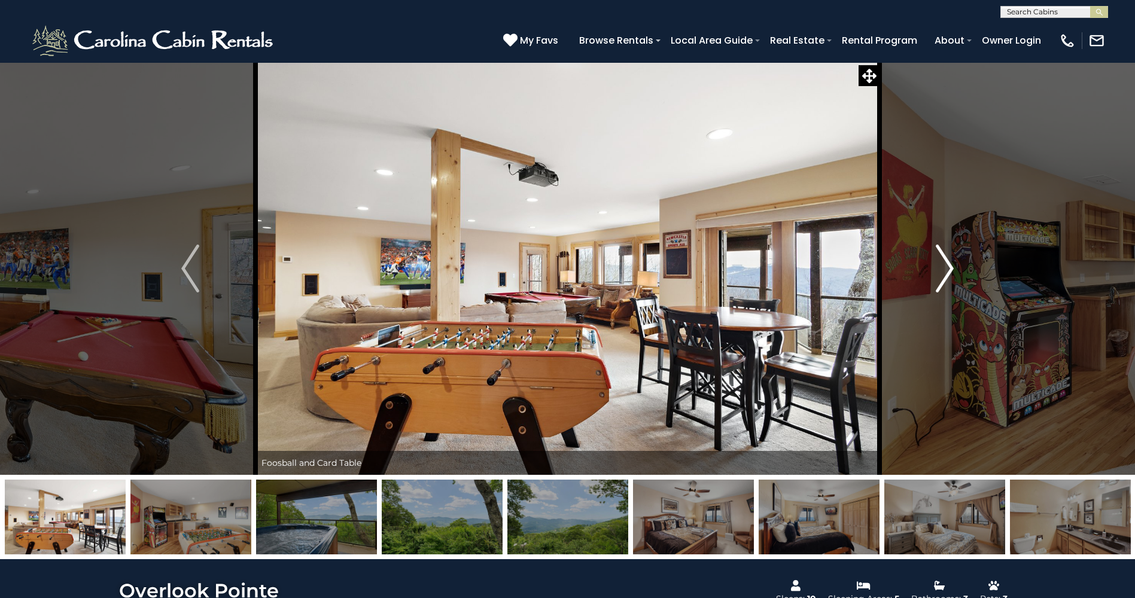
click at [958, 262] on button "Next" at bounding box center [945, 268] width 130 height 413
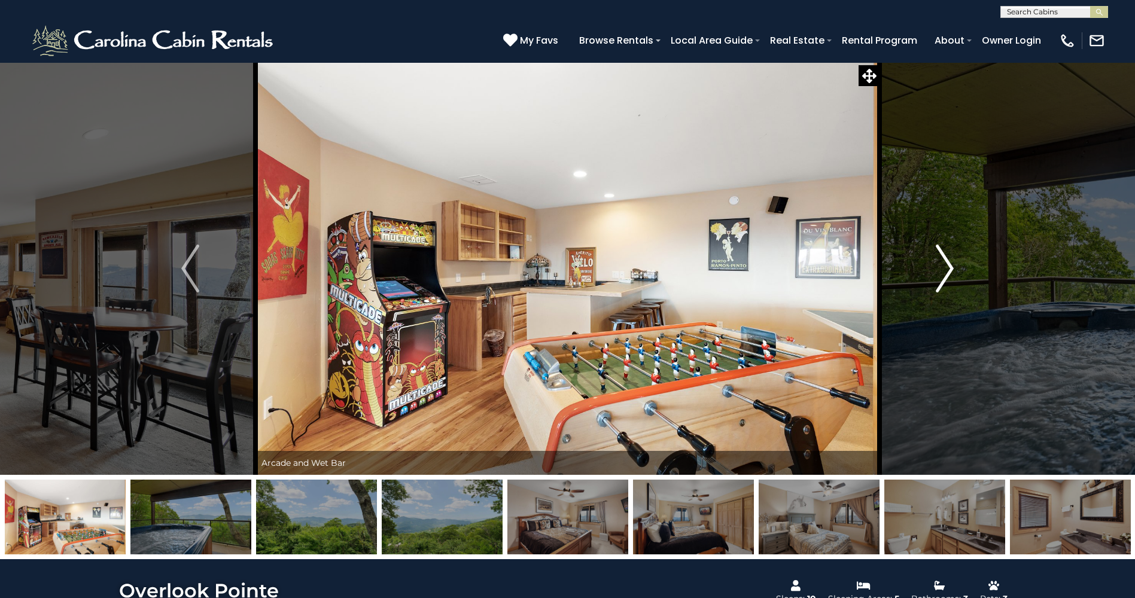
click at [945, 278] on img "Next" at bounding box center [945, 269] width 18 height 48
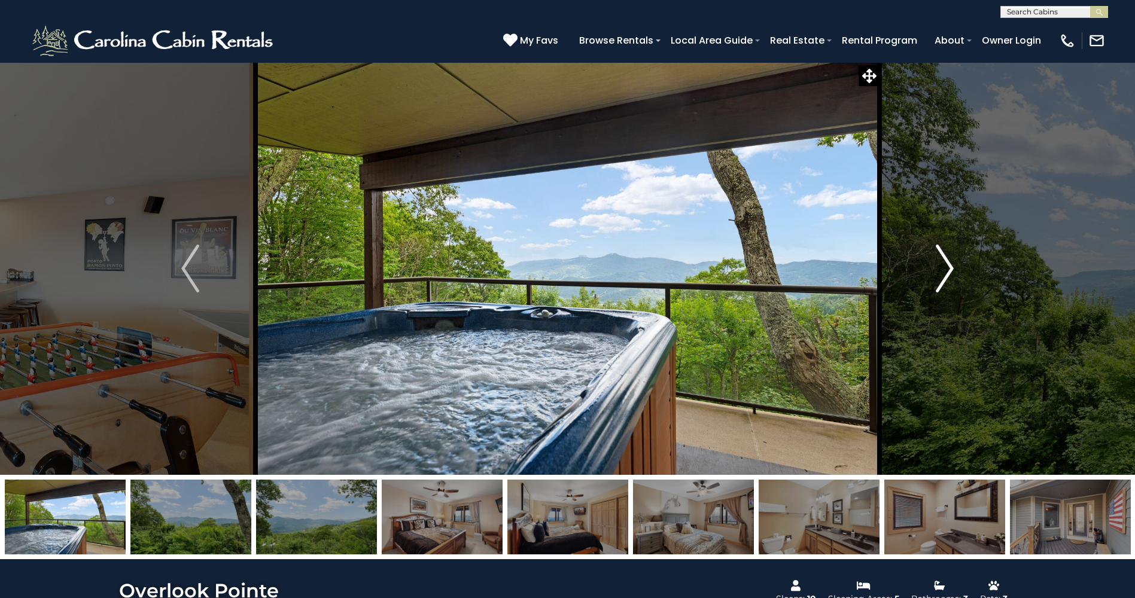
click at [944, 278] on img "Next" at bounding box center [945, 269] width 18 height 48
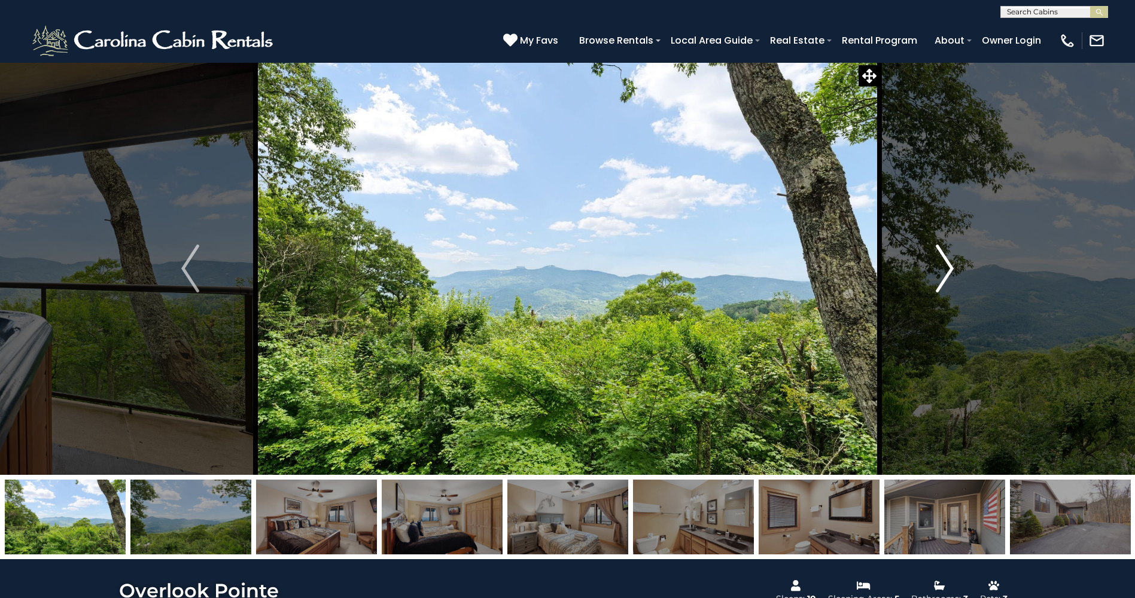
click at [944, 278] on img "Next" at bounding box center [945, 269] width 18 height 48
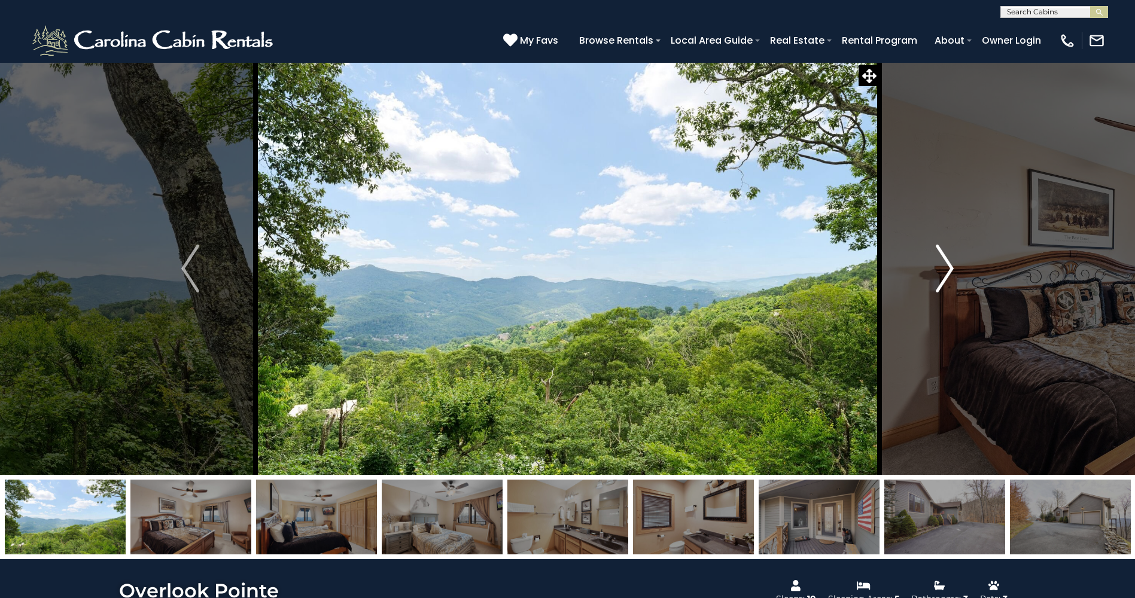
click at [944, 278] on img "Next" at bounding box center [945, 269] width 18 height 48
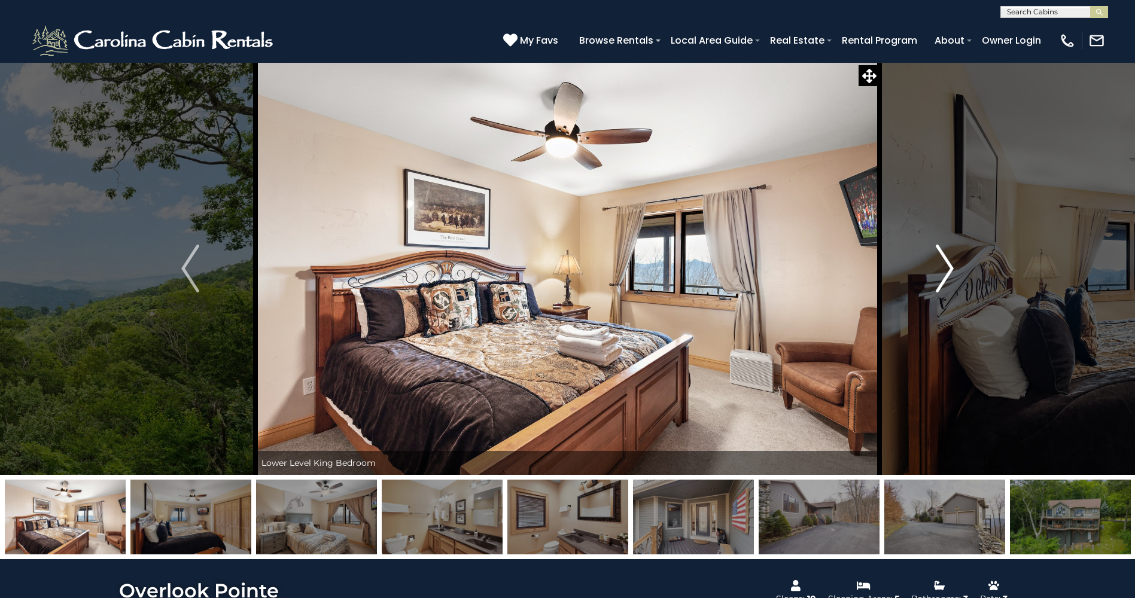
click at [944, 278] on img "Next" at bounding box center [945, 269] width 18 height 48
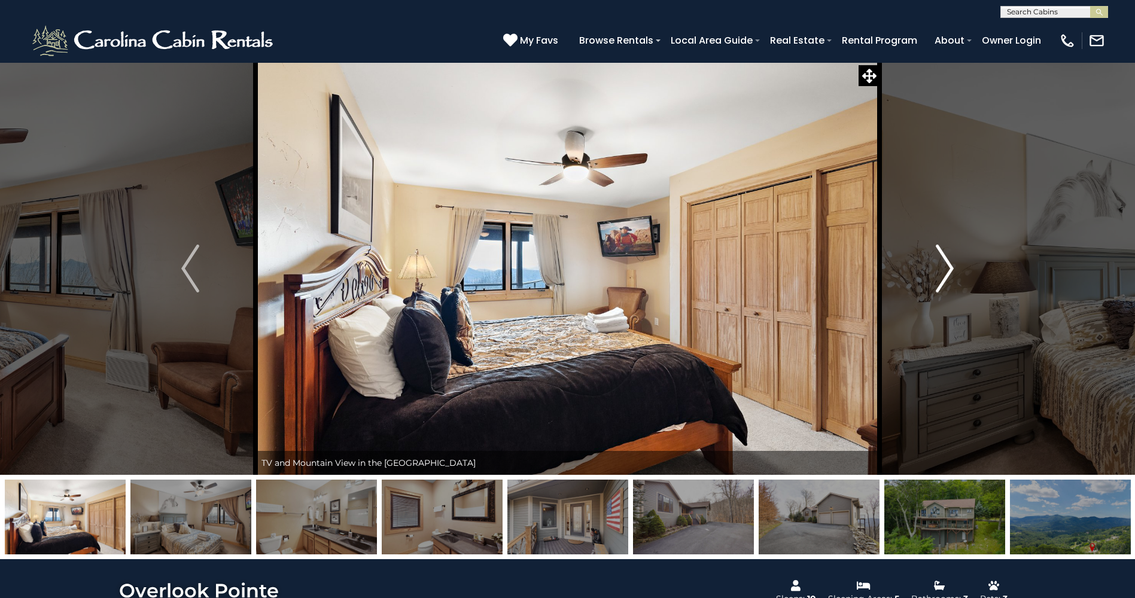
click at [944, 278] on img "Next" at bounding box center [945, 269] width 18 height 48
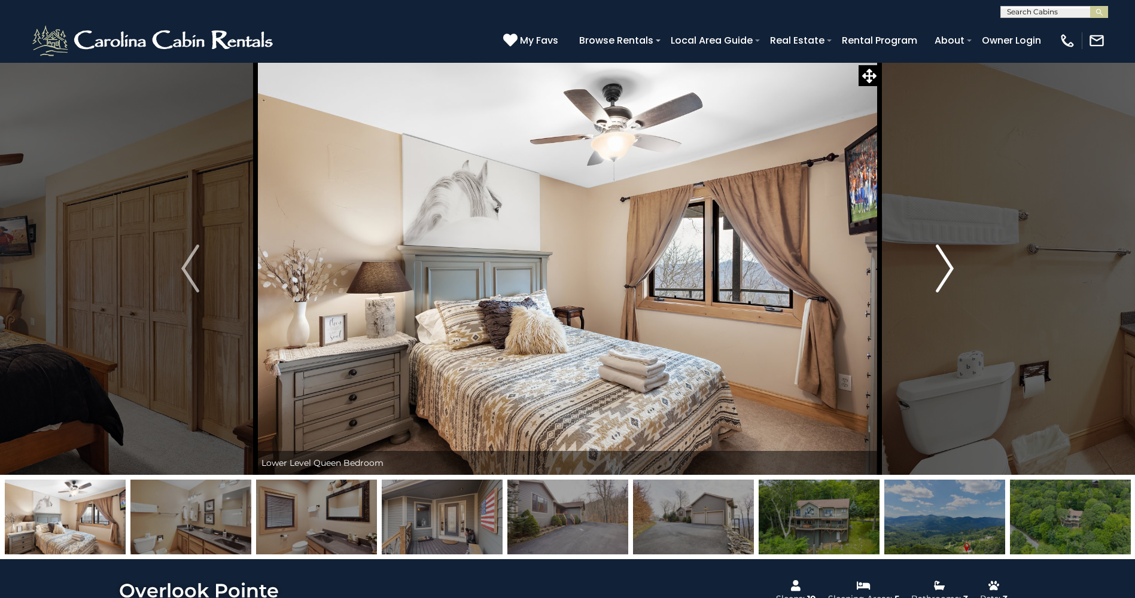
click at [944, 278] on img "Next" at bounding box center [945, 269] width 18 height 48
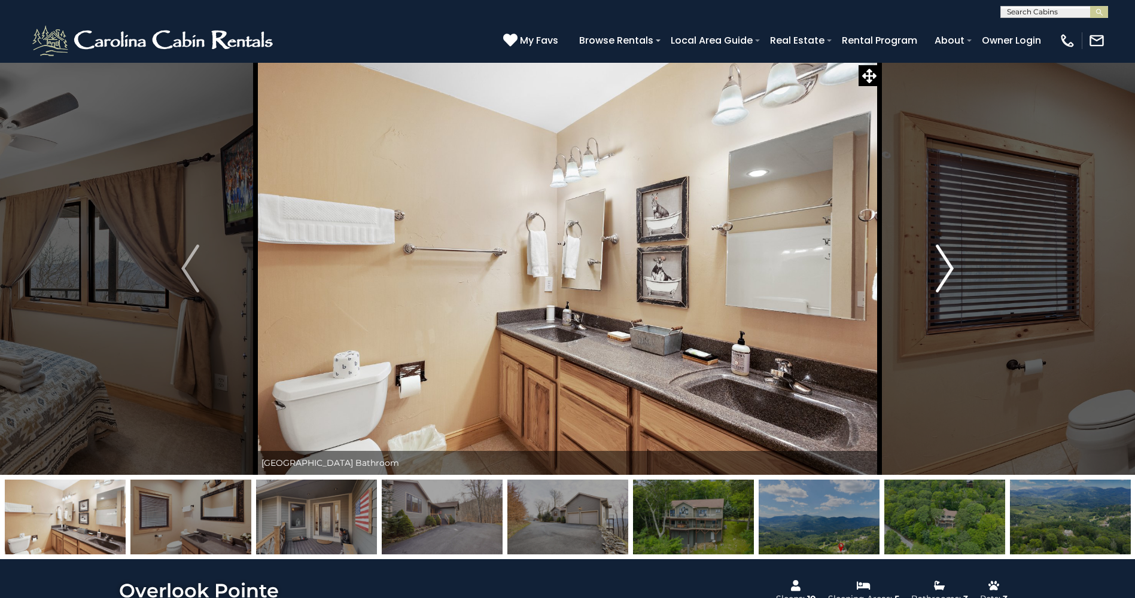
click at [944, 278] on img "Next" at bounding box center [945, 269] width 18 height 48
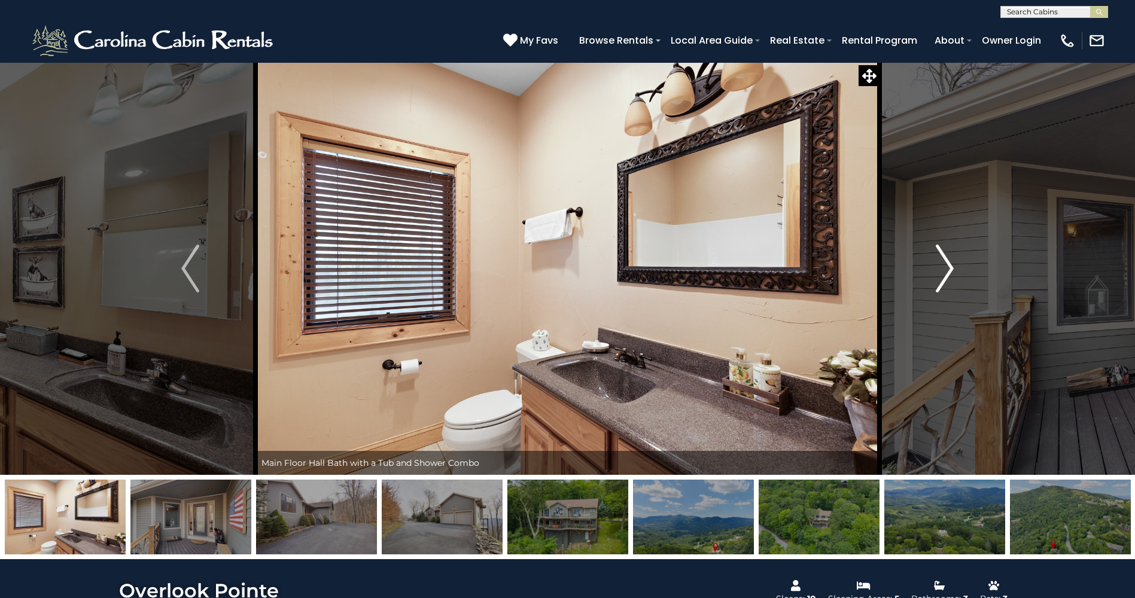
click at [944, 278] on img "Next" at bounding box center [945, 269] width 18 height 48
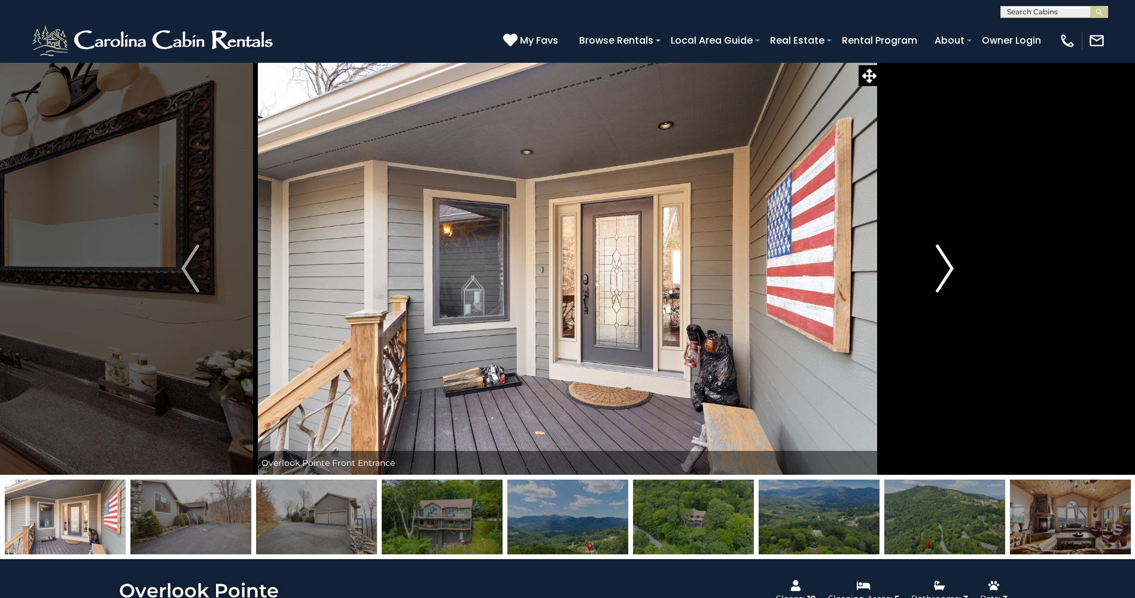
click at [944, 278] on img "Next" at bounding box center [945, 269] width 18 height 48
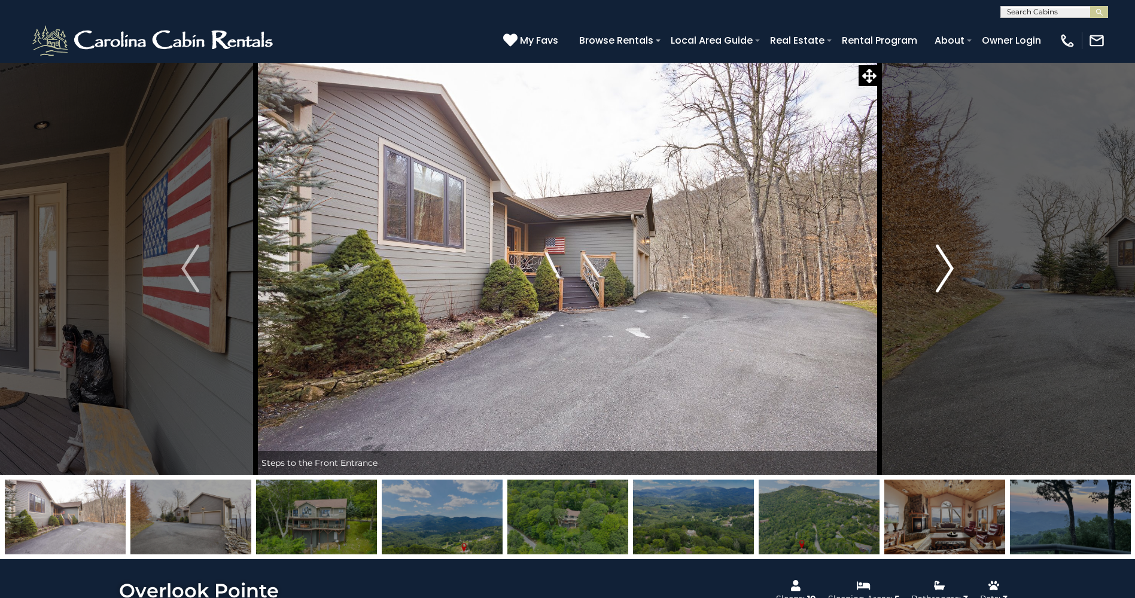
click at [944, 278] on img "Next" at bounding box center [945, 269] width 18 height 48
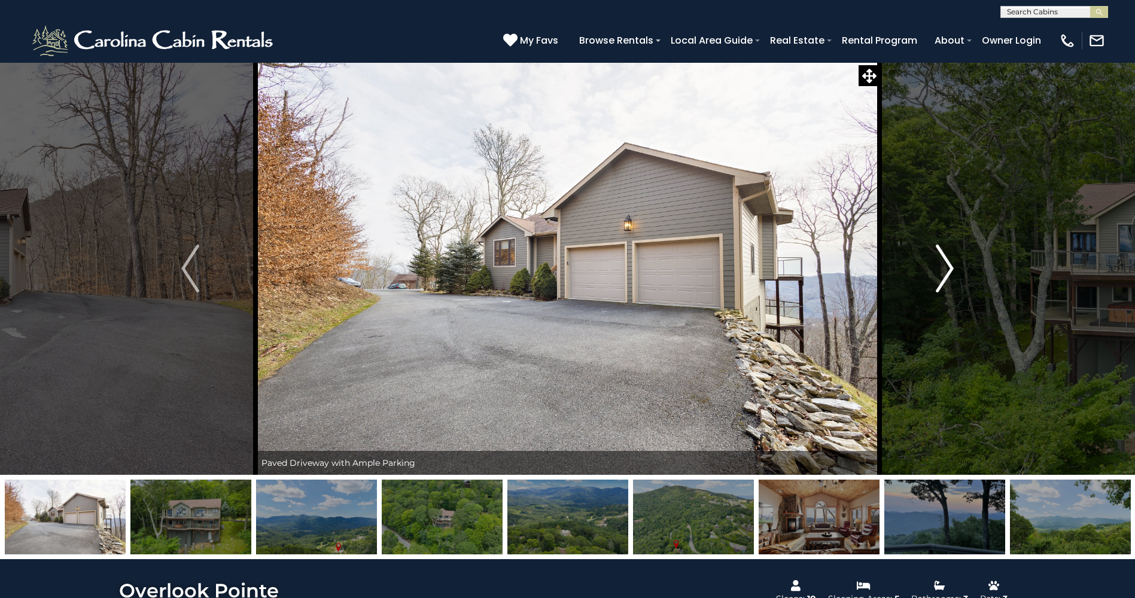
click at [944, 278] on img "Next" at bounding box center [945, 269] width 18 height 48
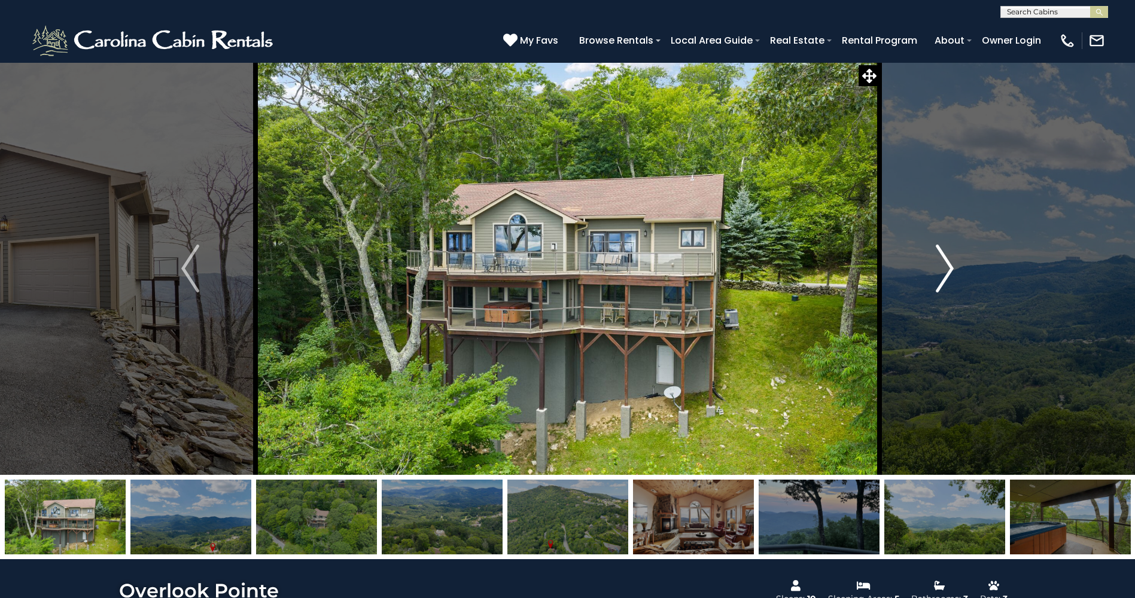
click at [944, 278] on img "Next" at bounding box center [945, 269] width 18 height 48
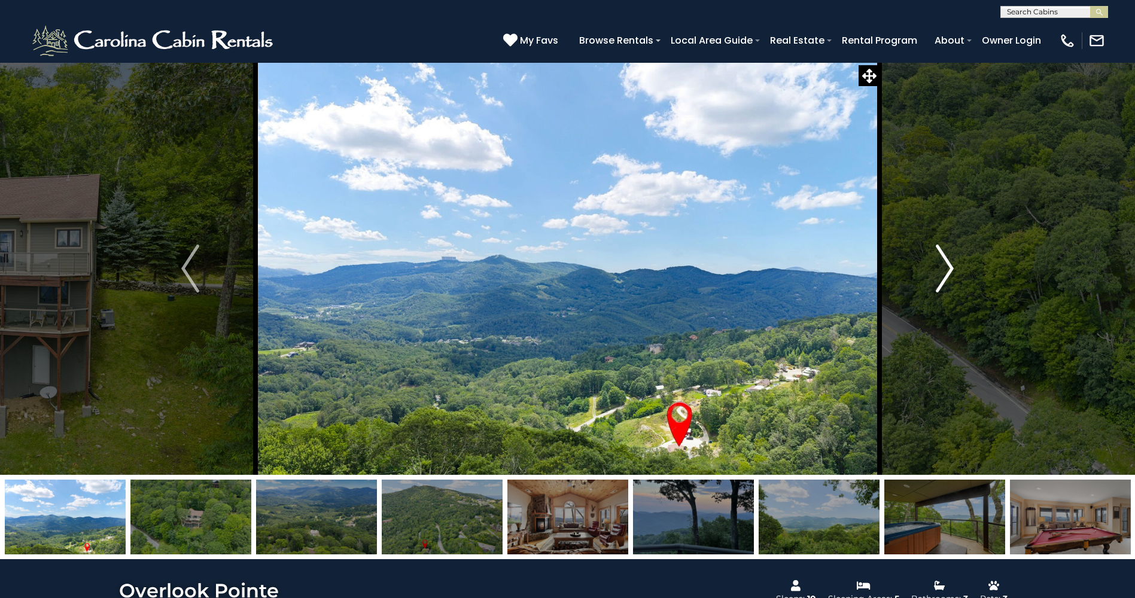
click at [944, 278] on img "Next" at bounding box center [945, 269] width 18 height 48
